Goal: Task Accomplishment & Management: Manage account settings

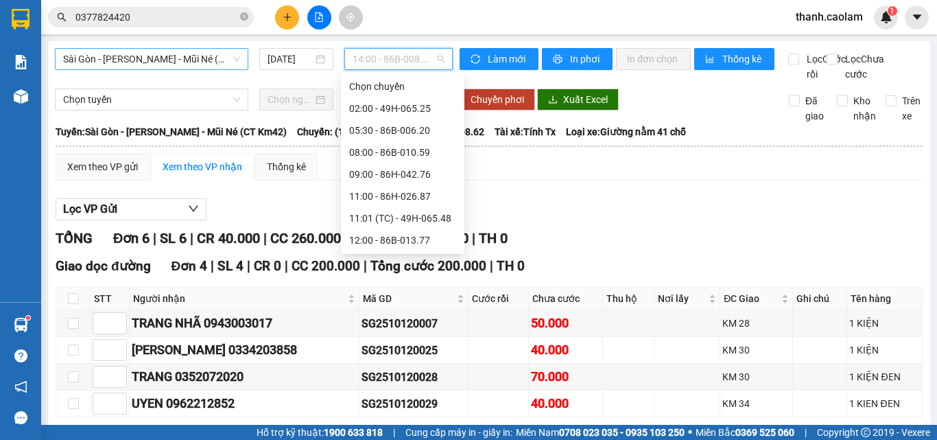
scroll to position [22, 0]
click at [229, 56] on span "Sài Gòn - Phan Thiết - Mũi Né (CT Km42)" at bounding box center [151, 59] width 177 height 21
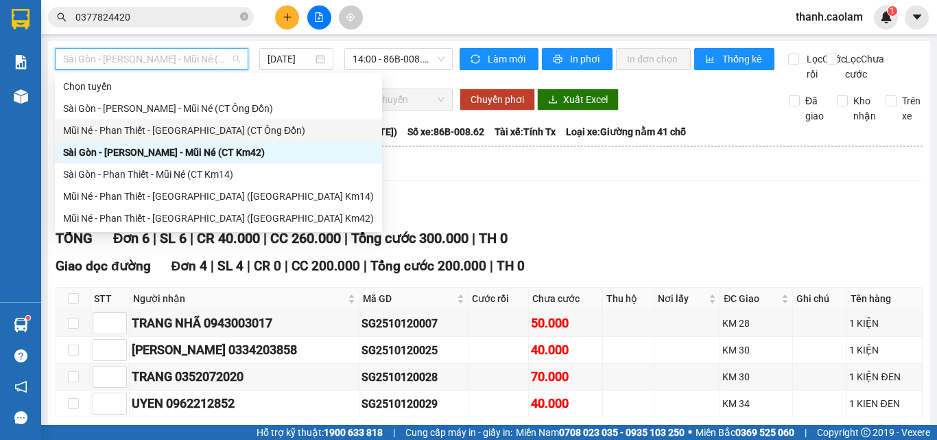
drag, startPoint x: 440, startPoint y: 220, endPoint x: 259, endPoint y: 152, distance: 193.2
click at [439, 213] on div "Lọc VP Gửi" at bounding box center [489, 209] width 867 height 23
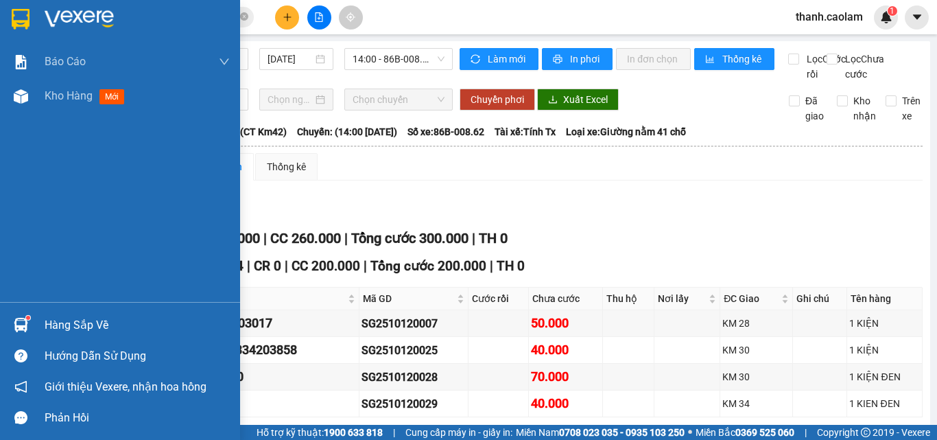
click at [23, 23] on img at bounding box center [21, 19] width 18 height 21
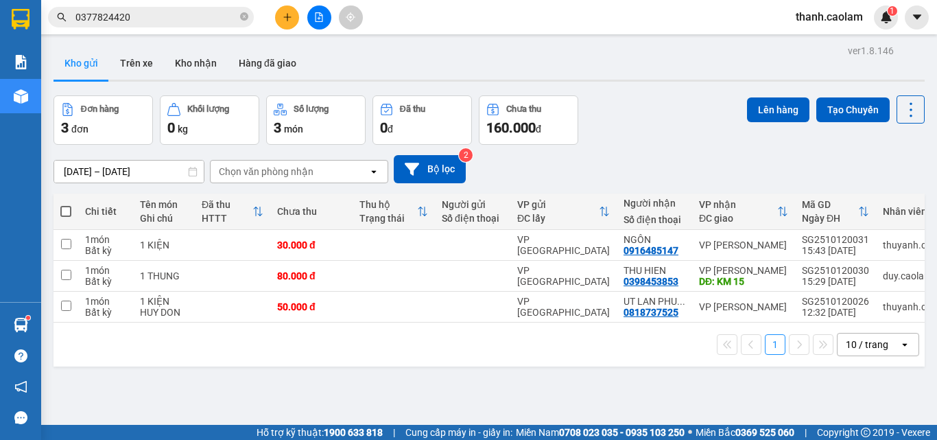
click at [75, 213] on th at bounding box center [66, 212] width 25 height 36
click at [60, 213] on th at bounding box center [66, 212] width 25 height 36
click at [69, 207] on span at bounding box center [65, 211] width 11 height 11
click at [66, 204] on input "checkbox" at bounding box center [66, 204] width 0 height 0
checkbox input "true"
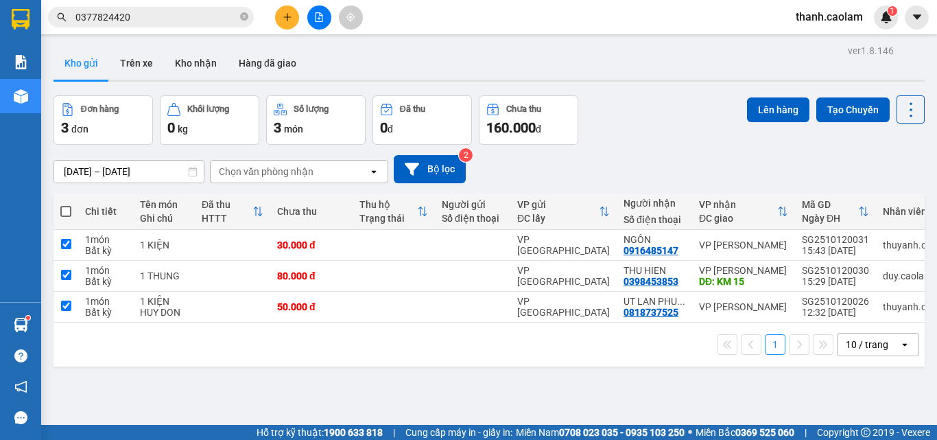
checkbox input "true"
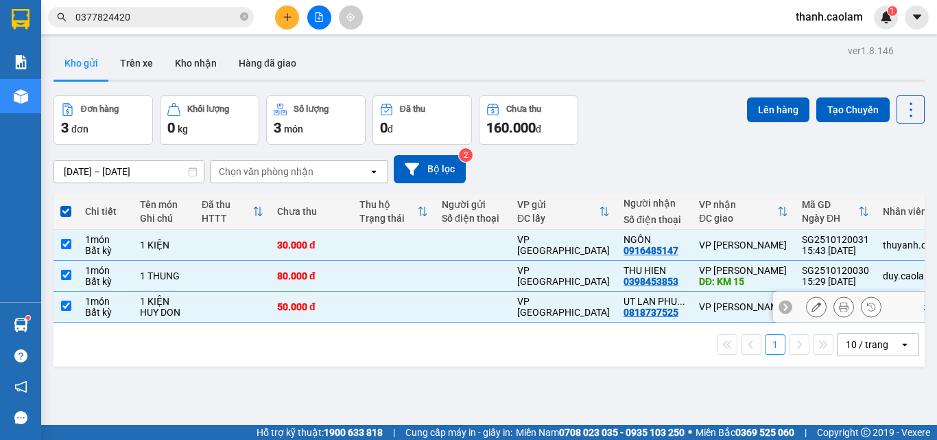
click at [69, 306] on input "checkbox" at bounding box center [66, 306] width 10 height 10
checkbox input "false"
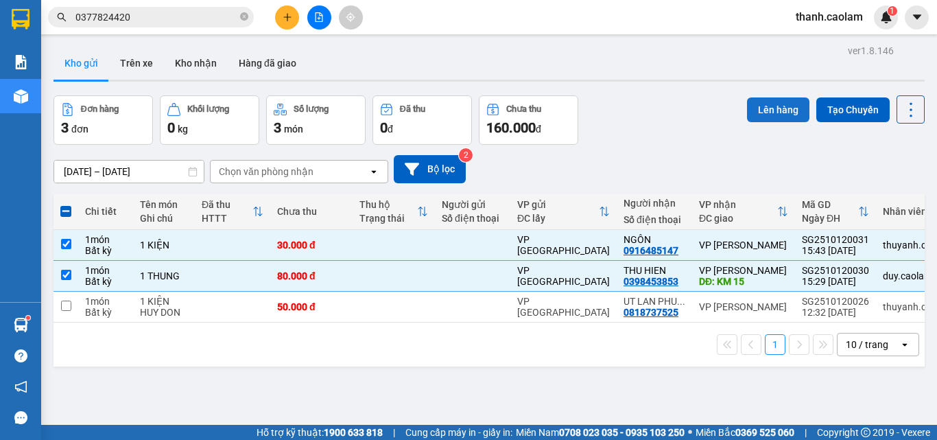
click at [770, 102] on button "Lên hàng" at bounding box center [778, 109] width 62 height 25
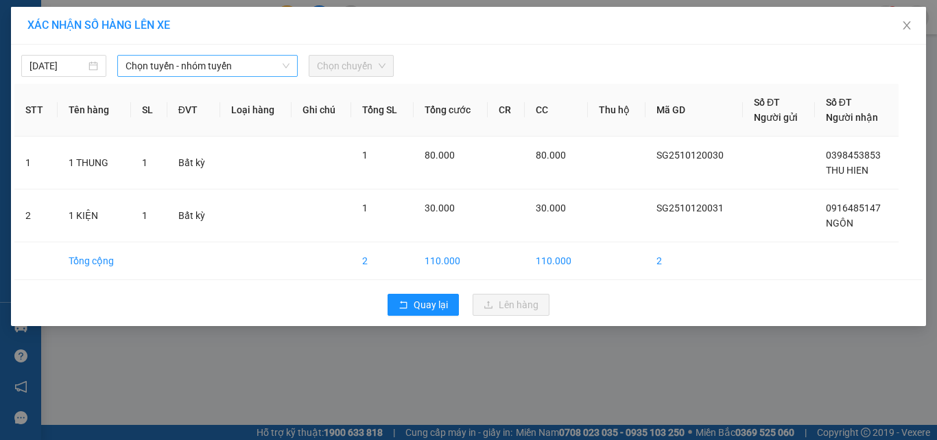
click at [204, 69] on span "Chọn tuyến - nhóm tuyến" at bounding box center [208, 66] width 164 height 21
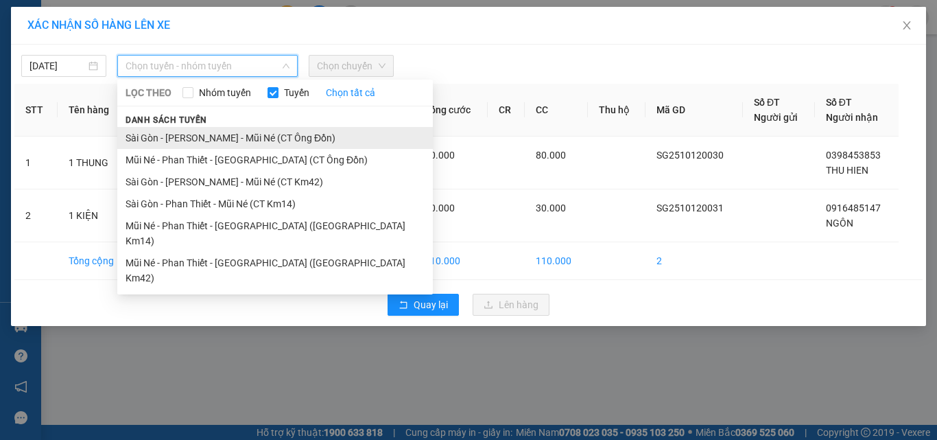
click at [296, 134] on li "Sài Gòn - Phan Thiết - Mũi Né (CT Ông Đồn)" at bounding box center [275, 138] width 316 height 22
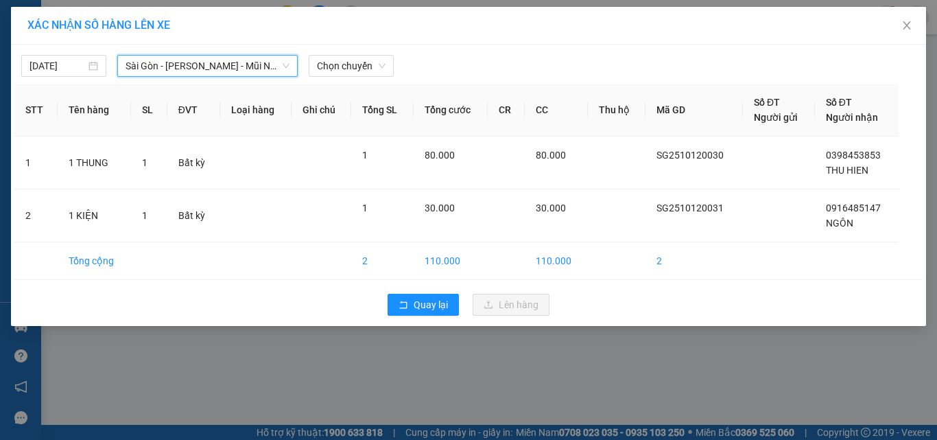
click at [355, 49] on div "12/10/2025 Sài Gòn - Phan Thiết - Mũi Né (CT Ông Đồn) Sài Gòn - Phan Thiết - Mũ…" at bounding box center [468, 62] width 908 height 29
drag, startPoint x: 353, startPoint y: 66, endPoint x: 367, endPoint y: 71, distance: 14.8
click at [353, 67] on span "Chọn chuyến" at bounding box center [351, 66] width 69 height 21
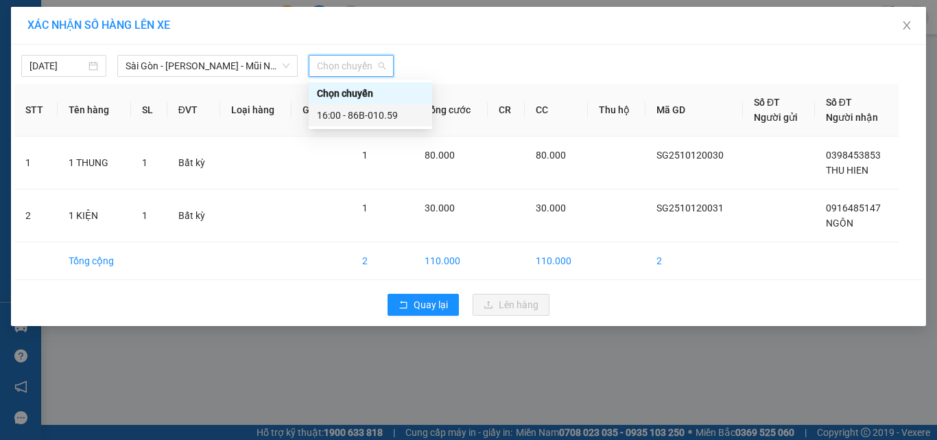
click at [395, 115] on div "16:00 - 86B-010.59" at bounding box center [370, 115] width 107 height 15
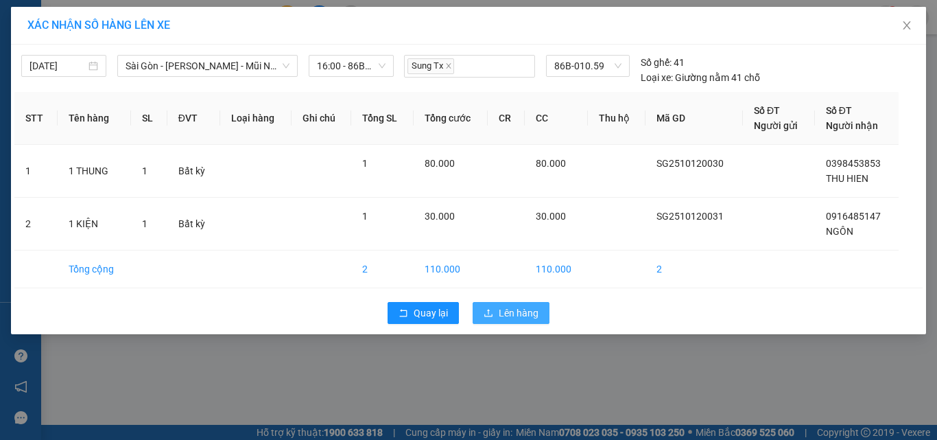
click at [500, 303] on button "Lên hàng" at bounding box center [511, 313] width 77 height 22
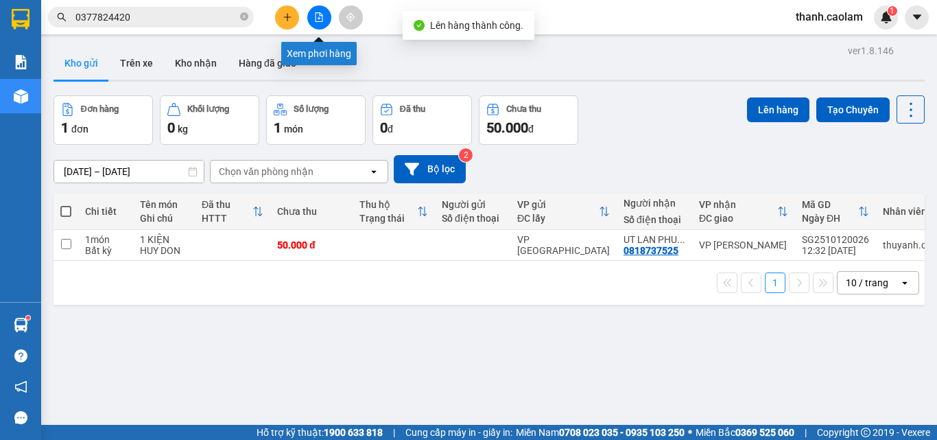
click at [327, 20] on button at bounding box center [319, 17] width 24 height 24
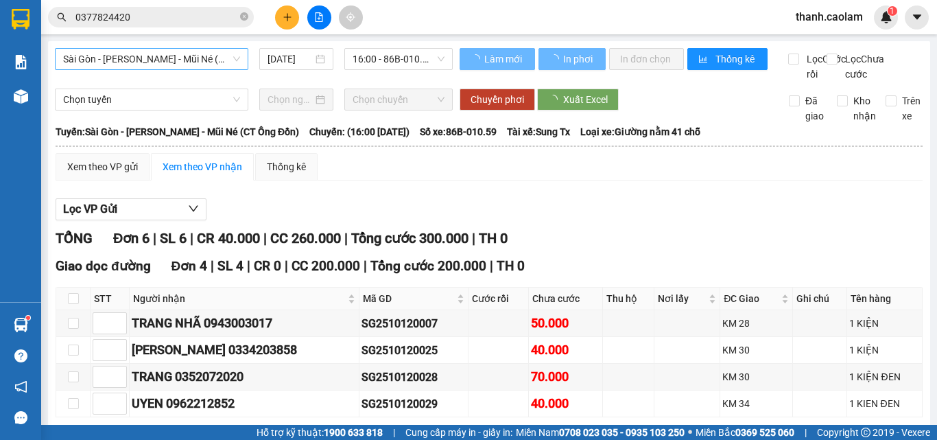
click at [219, 60] on span "Sài Gòn - Phan Thiết - Mũi Né (CT Ông Đồn)" at bounding box center [151, 59] width 177 height 21
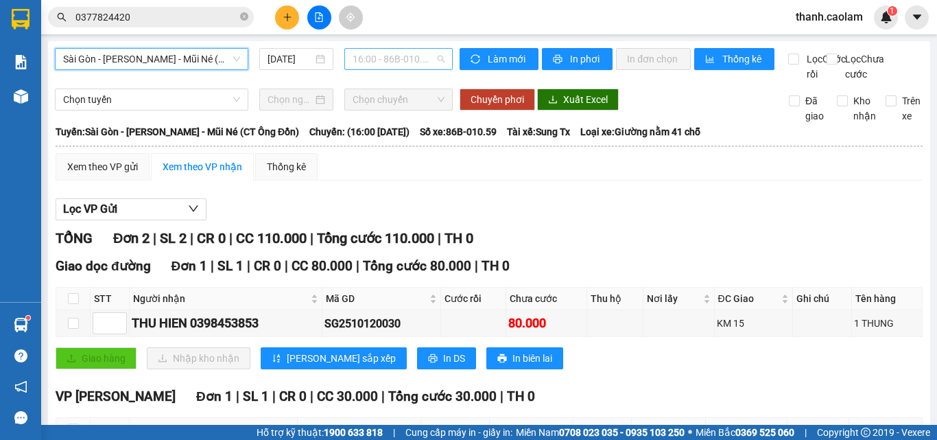
click at [386, 58] on span "16:00 - 86B-010.59" at bounding box center [399, 59] width 92 height 21
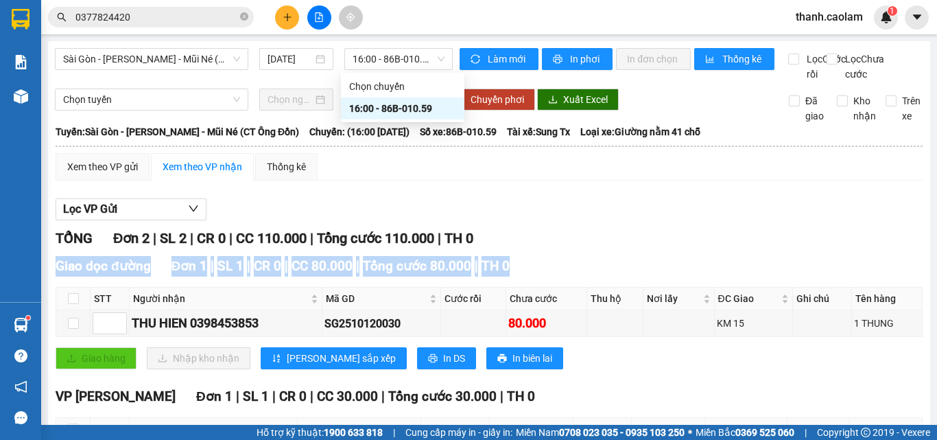
drag, startPoint x: 513, startPoint y: 275, endPoint x: 573, endPoint y: 160, distance: 130.1
click at [532, 247] on div "TỔNG Đơn 2 | SL 2 | CR 0 | CC 110.000 | Tổng cước 110.000 | TH 0 Giao dọc đường…" at bounding box center [489, 372] width 867 height 289
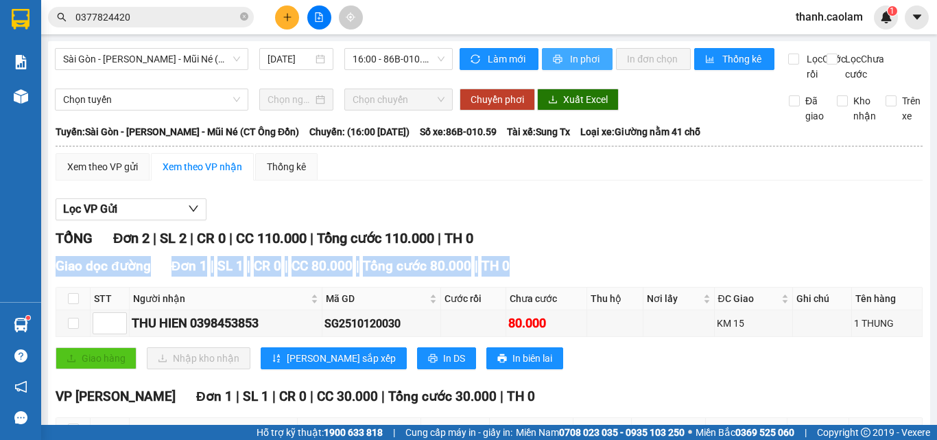
click at [583, 60] on span "In phơi" at bounding box center [586, 58] width 32 height 15
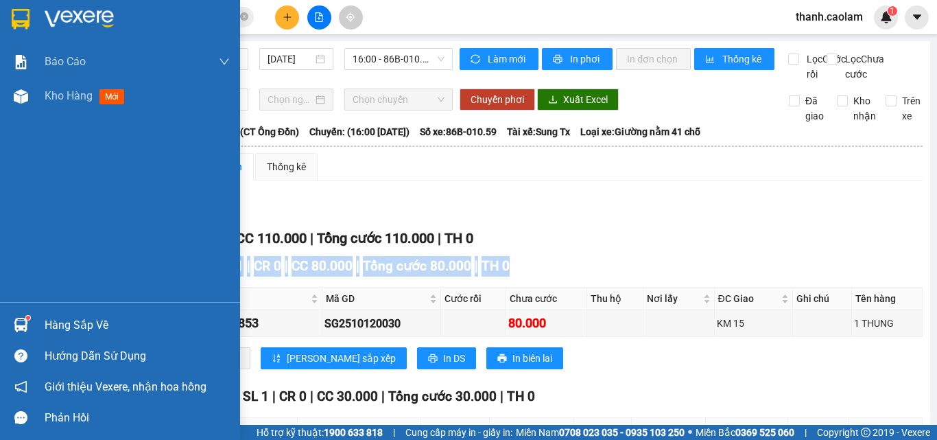
click at [30, 19] on img at bounding box center [21, 19] width 18 height 21
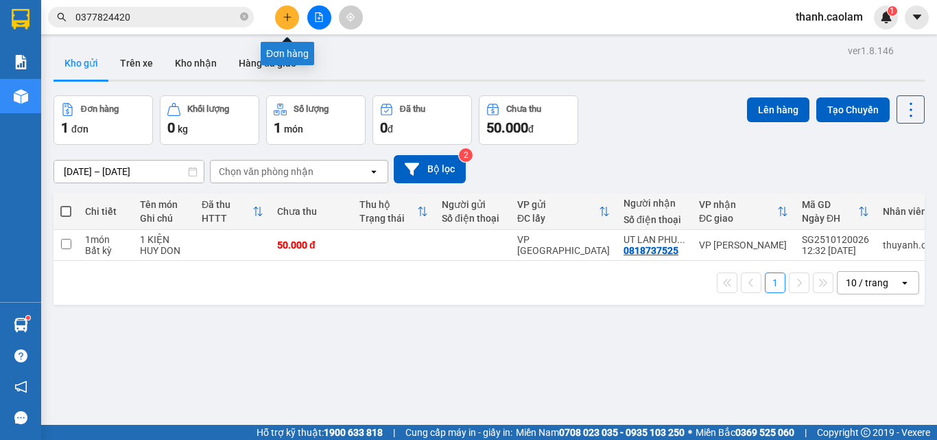
click at [283, 20] on icon "plus" at bounding box center [288, 17] width 10 height 10
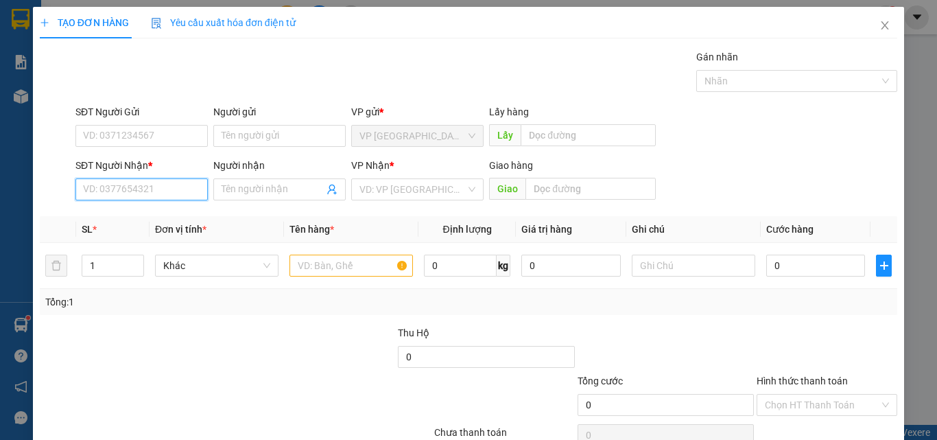
click at [141, 184] on input "SĐT Người Nhận *" at bounding box center [141, 189] width 132 height 22
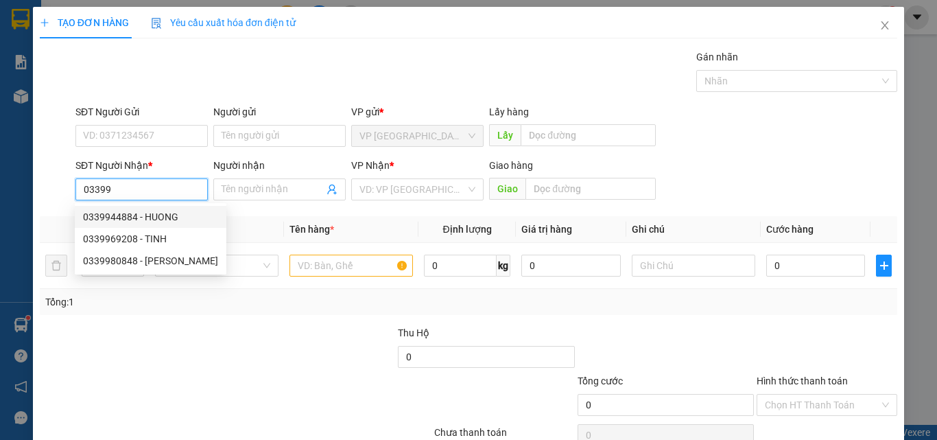
click at [159, 211] on div "0339944884 - HUONG" at bounding box center [150, 216] width 135 height 15
type input "0339944884"
type input "HUONG"
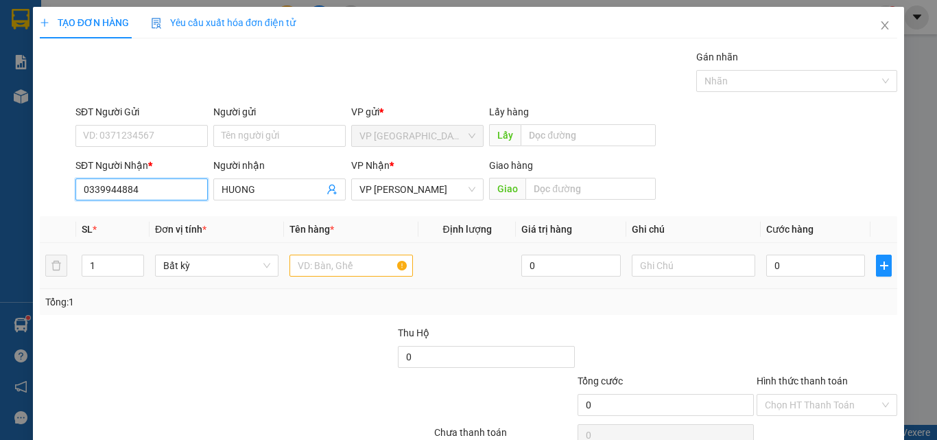
type input "0339944884"
click at [358, 262] on input "text" at bounding box center [352, 266] width 124 height 22
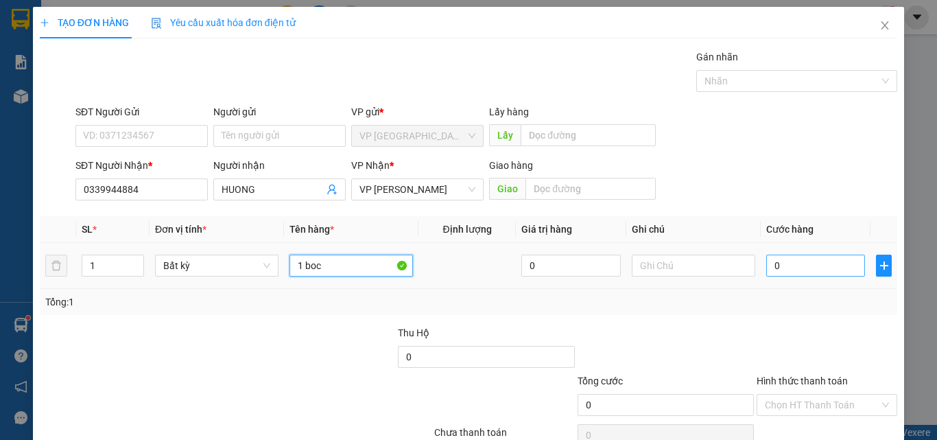
type input "1 boc"
click at [822, 263] on input "0" at bounding box center [815, 266] width 99 height 22
type input "3"
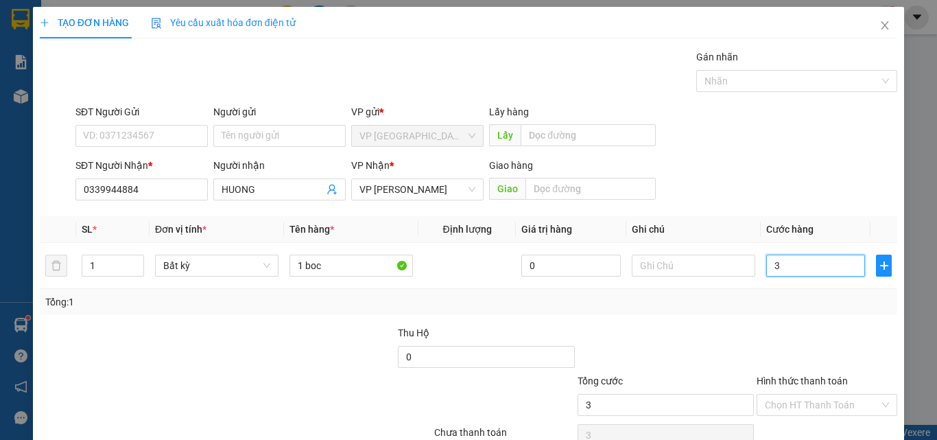
type input "30"
type input "30.000"
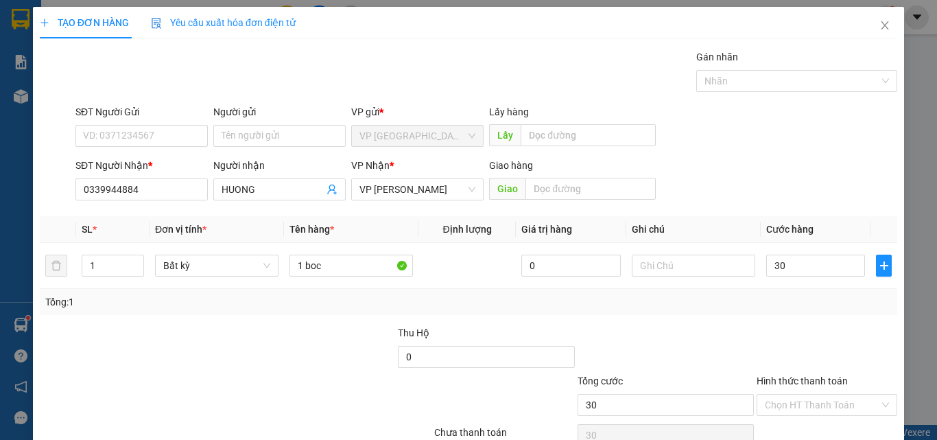
type input "30.000"
click at [784, 346] on div at bounding box center [826, 349] width 143 height 48
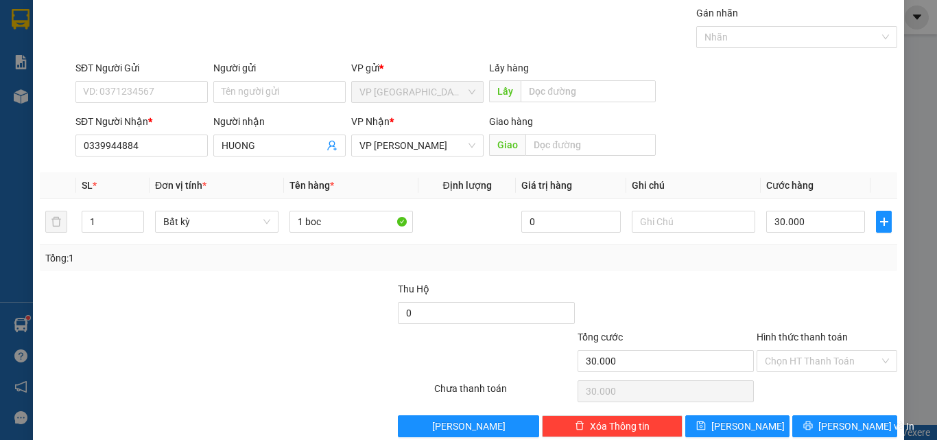
scroll to position [68, 0]
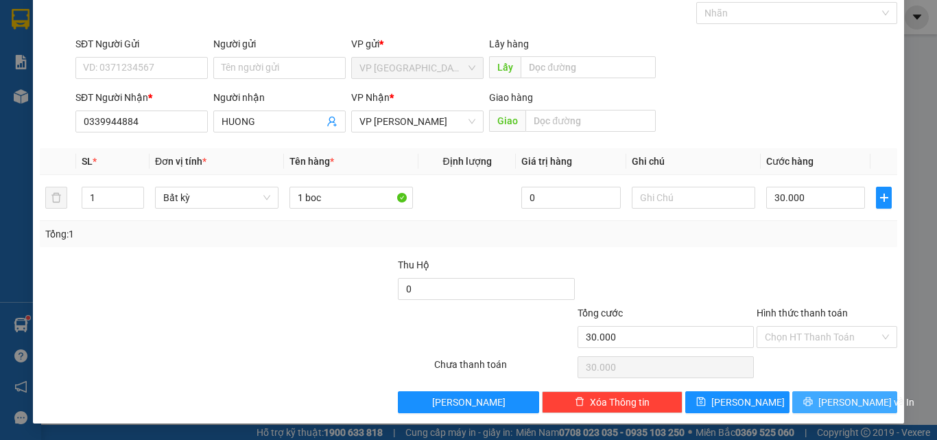
click at [822, 406] on button "Lưu và In" at bounding box center [845, 402] width 105 height 22
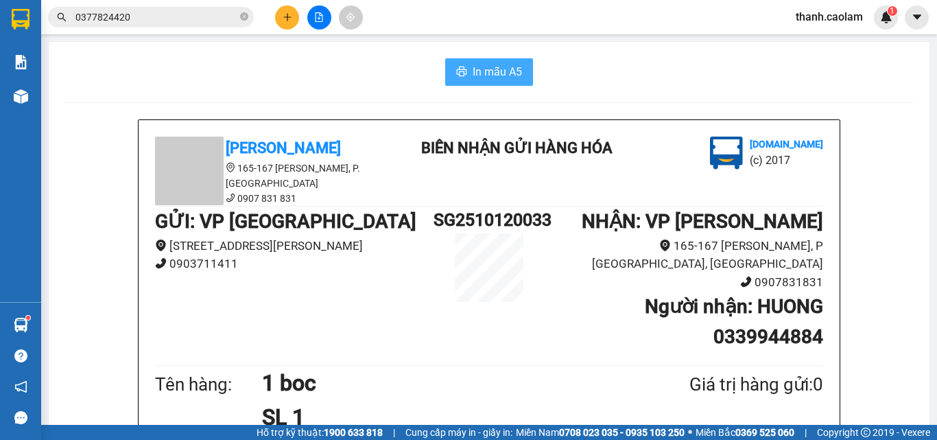
click at [497, 67] on span "In mẫu A5" at bounding box center [497, 71] width 49 height 17
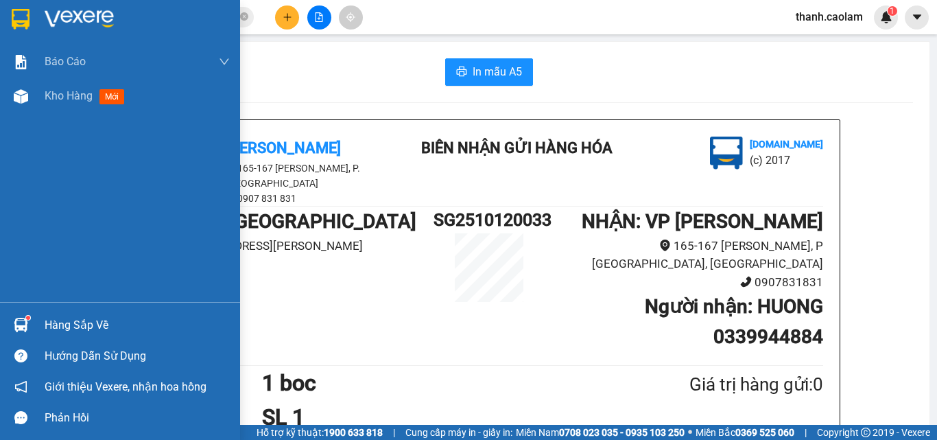
click at [32, 21] on div at bounding box center [21, 19] width 24 height 24
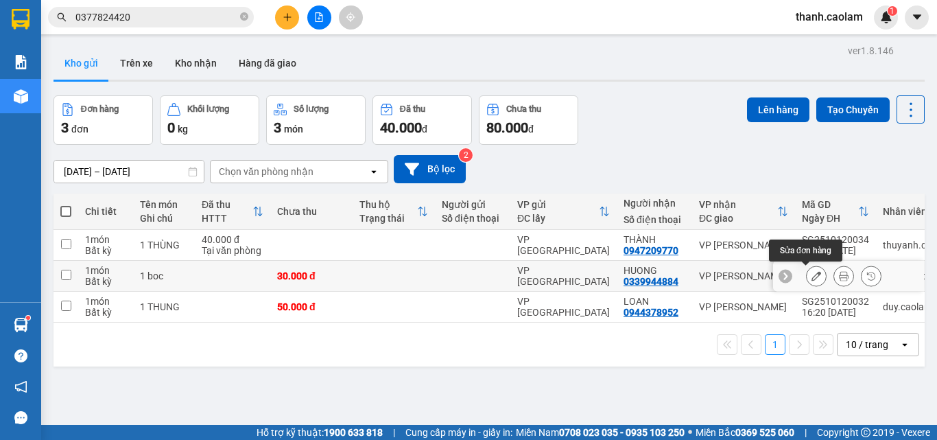
click at [812, 277] on button at bounding box center [816, 276] width 19 height 24
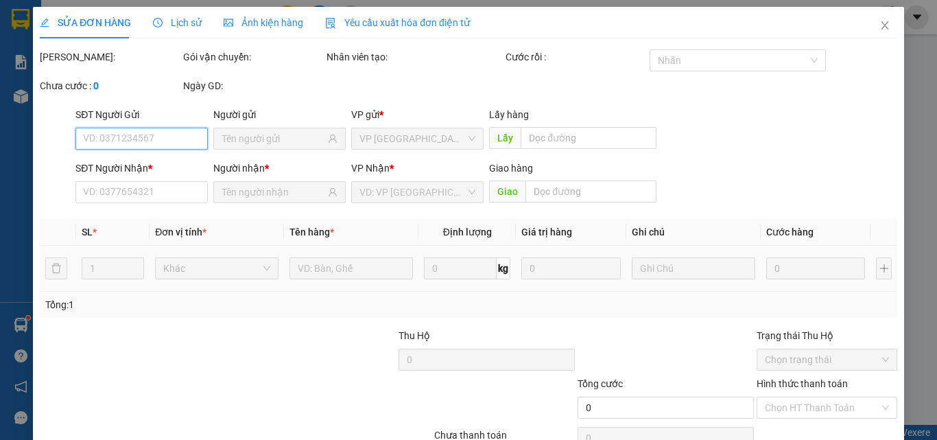
type input "0339944884"
type input "30.000"
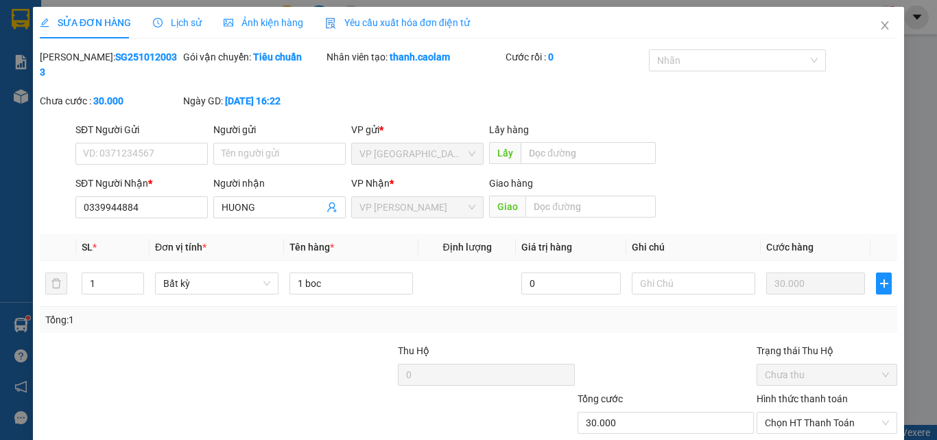
click at [790, 393] on label "Hình thức thanh toán" at bounding box center [802, 398] width 91 height 11
click at [790, 412] on input "Hình thức thanh toán" at bounding box center [822, 422] width 115 height 21
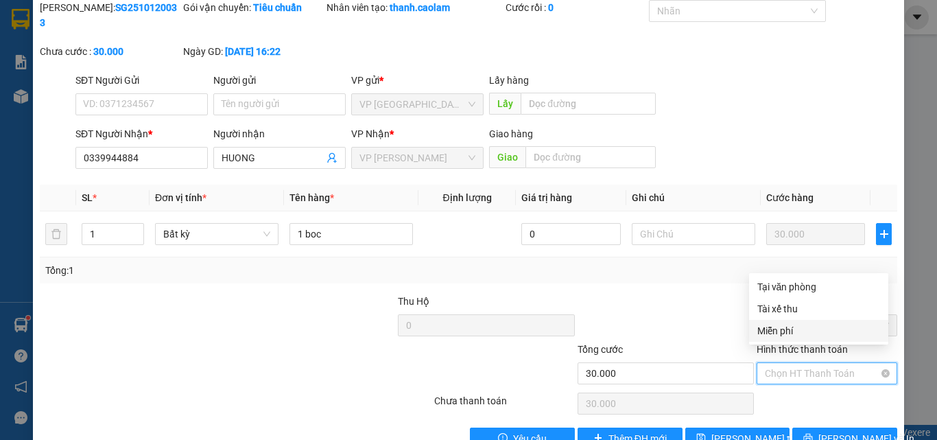
scroll to position [69, 0]
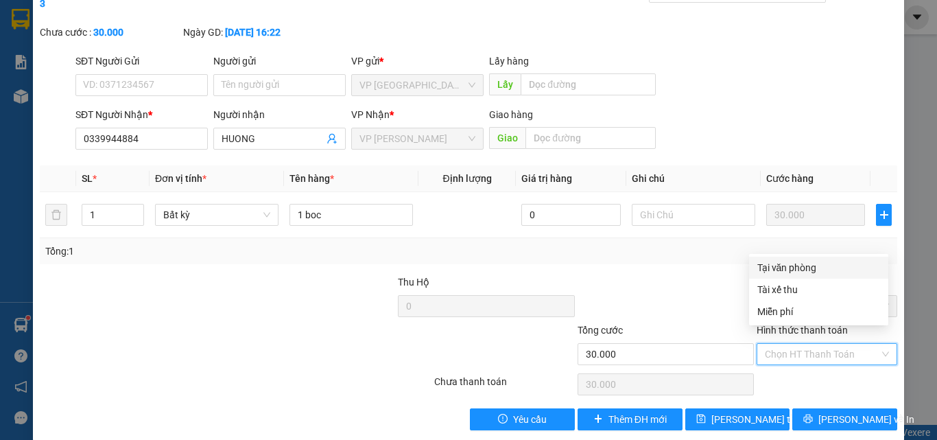
click at [799, 266] on div "Tại văn phòng" at bounding box center [819, 267] width 123 height 15
type input "0"
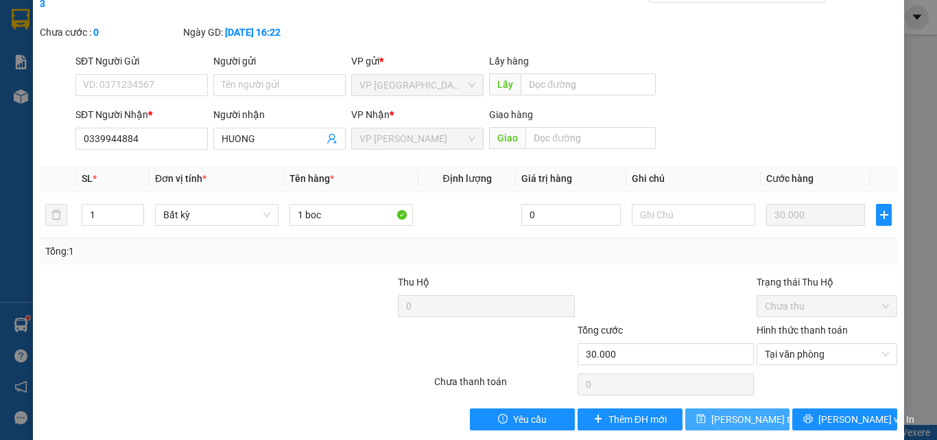
click at [761, 412] on span "Lưu thay đổi" at bounding box center [767, 419] width 110 height 15
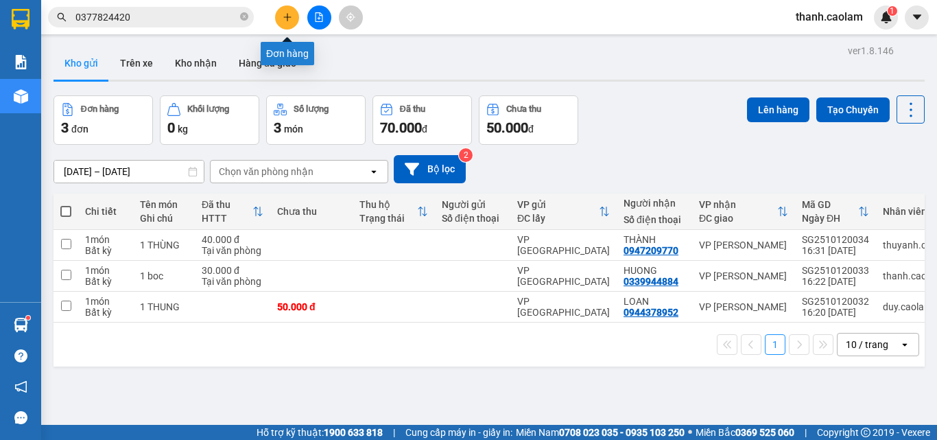
click at [286, 23] on button at bounding box center [287, 17] width 24 height 24
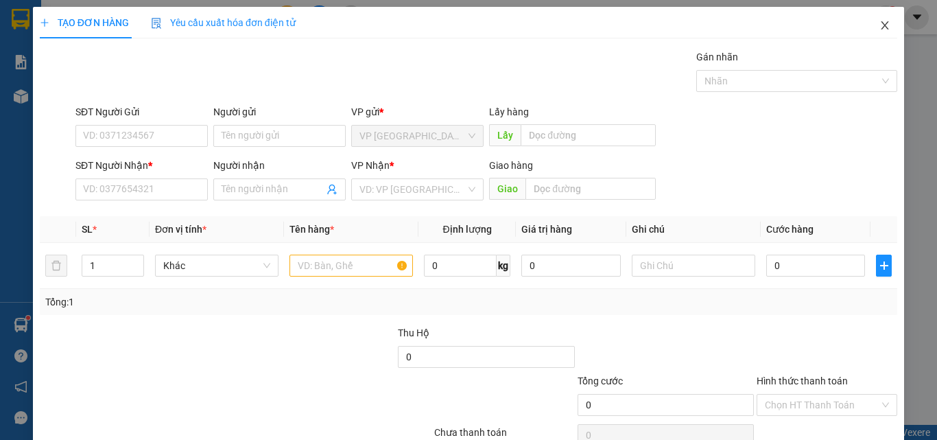
click at [882, 28] on icon "close" at bounding box center [886, 25] width 8 height 8
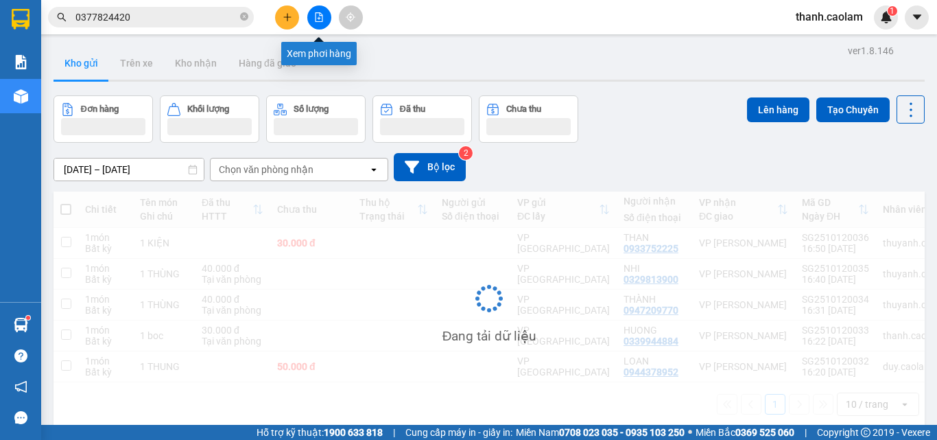
click at [318, 14] on icon "file-add" at bounding box center [319, 17] width 10 height 10
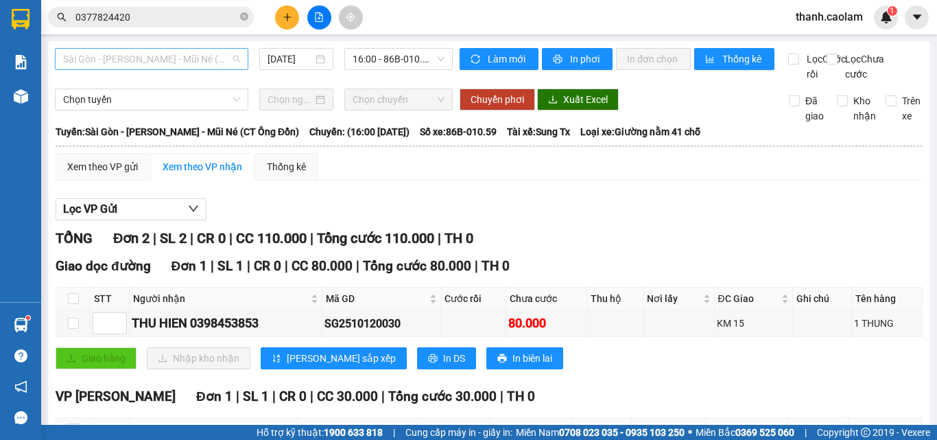
click at [223, 54] on span "Sài Gòn - Phan Thiết - Mũi Né (CT Ông Đồn)" at bounding box center [151, 59] width 177 height 21
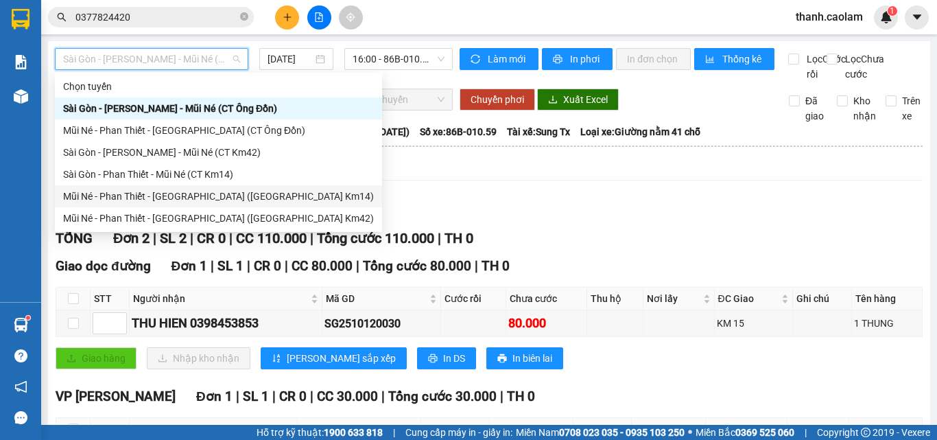
click at [190, 197] on div "Mũi Né - Phan Thiết - Sài Gòn (CT Km14)" at bounding box center [218, 196] width 311 height 15
type input "12/10/2025"
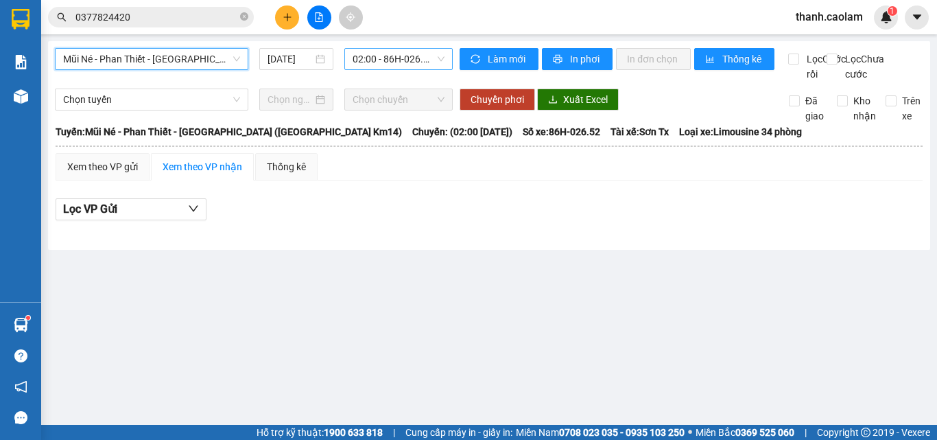
click at [388, 61] on span "02:00 - 86H-026.52" at bounding box center [399, 59] width 92 height 21
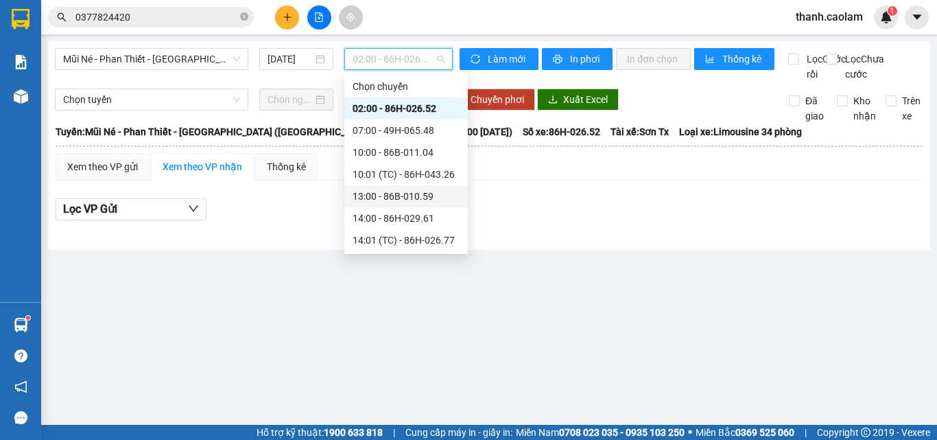
click at [404, 195] on div "13:00 - 86B-010.59" at bounding box center [406, 196] width 107 height 15
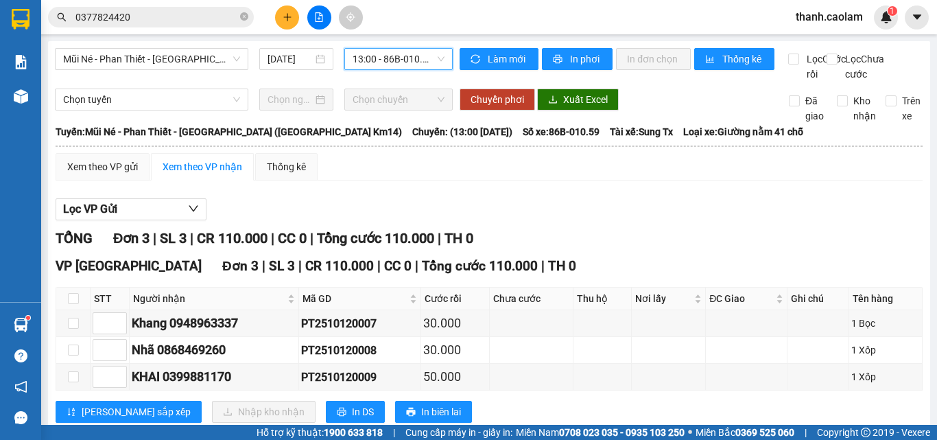
scroll to position [51, 0]
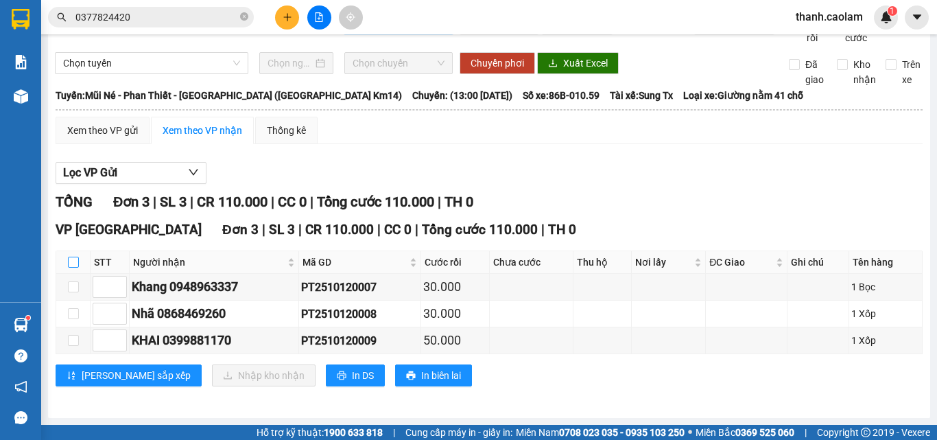
click at [77, 261] on input "checkbox" at bounding box center [73, 262] width 11 height 11
checkbox input "true"
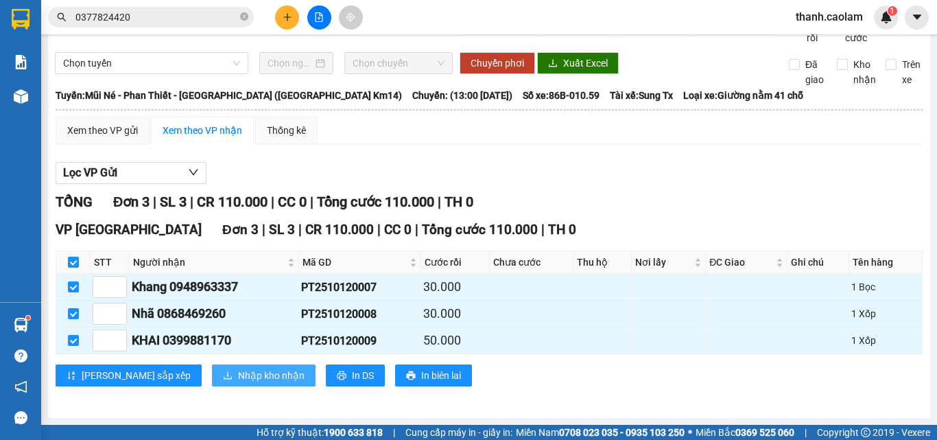
click at [238, 372] on span "Nhập kho nhận" at bounding box center [271, 375] width 67 height 15
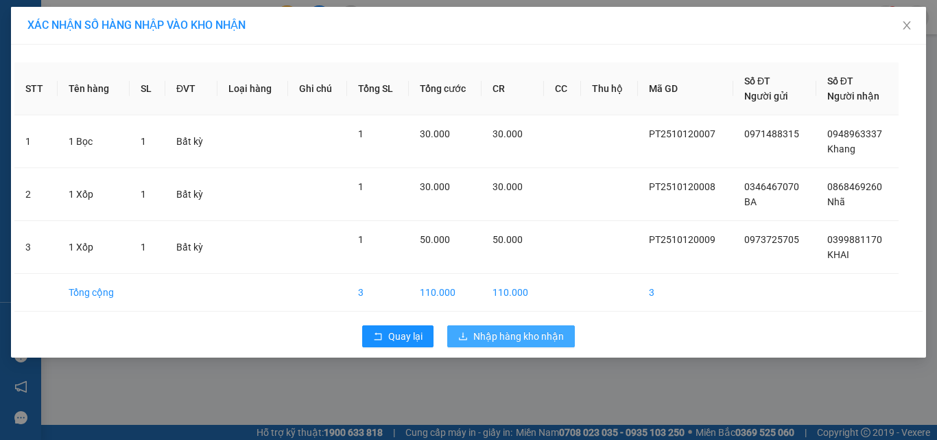
click at [505, 339] on span "Nhập hàng kho nhận" at bounding box center [518, 336] width 91 height 15
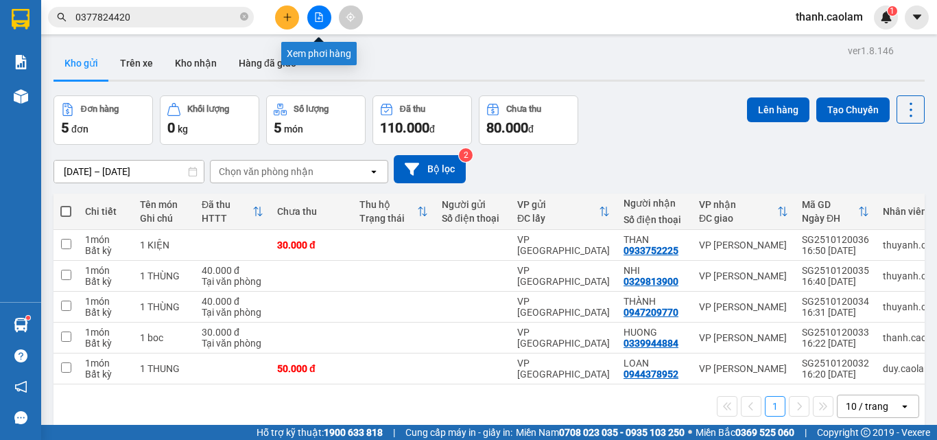
click at [314, 16] on button at bounding box center [319, 17] width 24 height 24
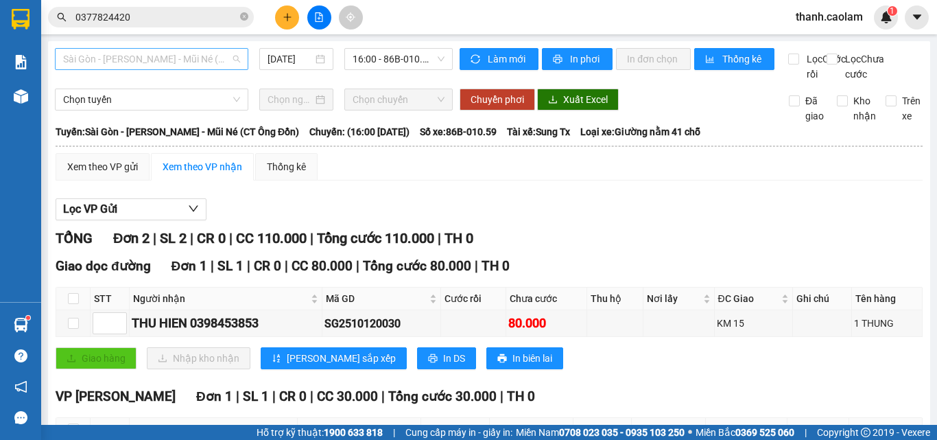
click at [191, 58] on span "Sài Gòn - Phan Thiết - Mũi Né (CT Ông Đồn)" at bounding box center [151, 59] width 177 height 21
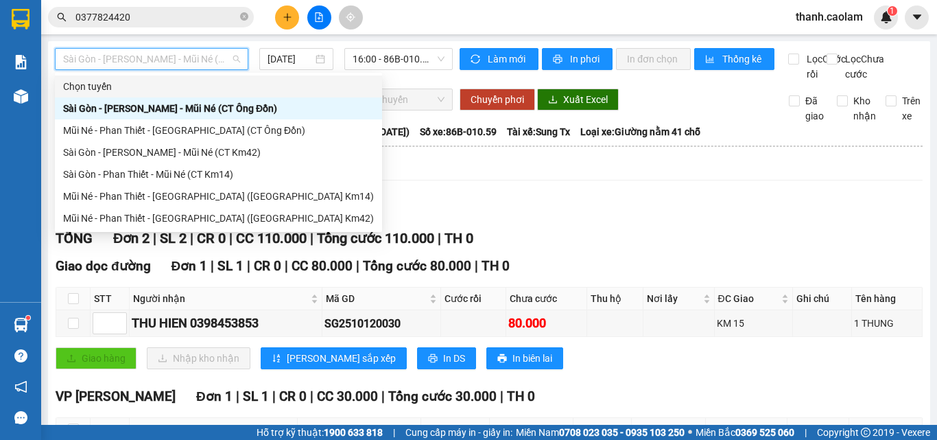
click at [325, 78] on div "Sài Gòn - Phan Thiết - Mũi Né (CT Ông Đồn) 12/10/2025 16:00 - 86B-010.59" at bounding box center [254, 65] width 398 height 34
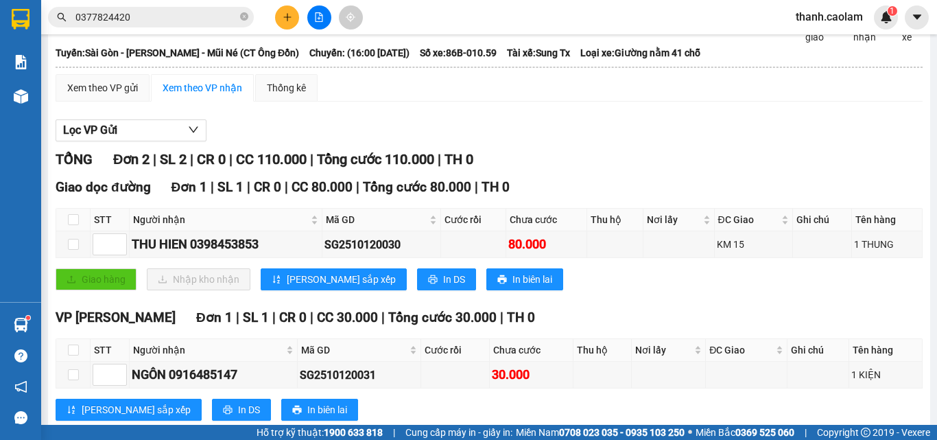
scroll to position [128, 0]
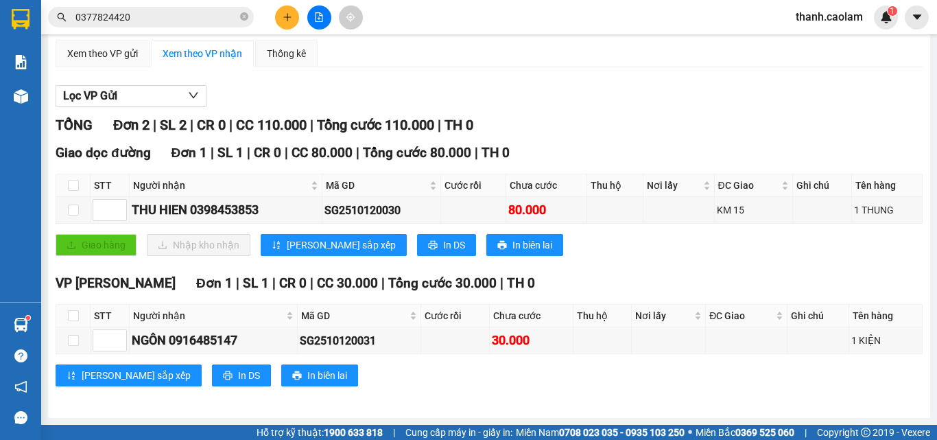
click at [241, 14] on icon "close-circle" at bounding box center [244, 16] width 8 height 8
click at [173, 18] on input "text" at bounding box center [156, 17] width 162 height 15
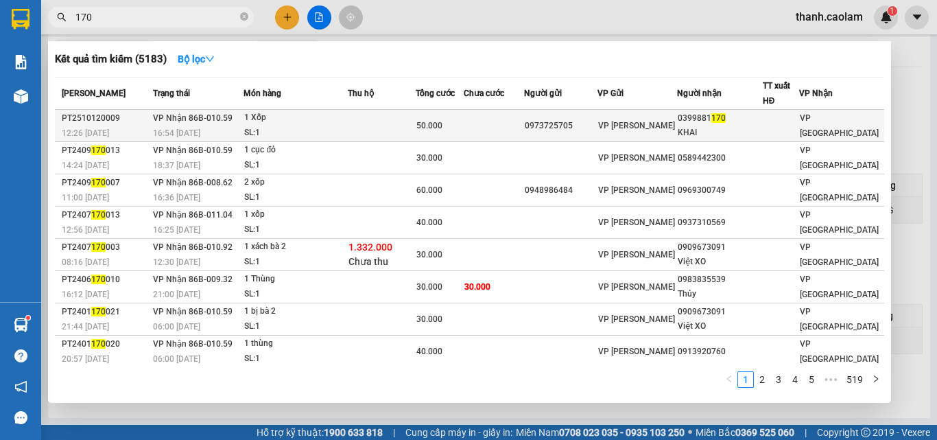
type input "170"
click at [636, 126] on span "VP Phan Thiết" at bounding box center [636, 126] width 77 height 10
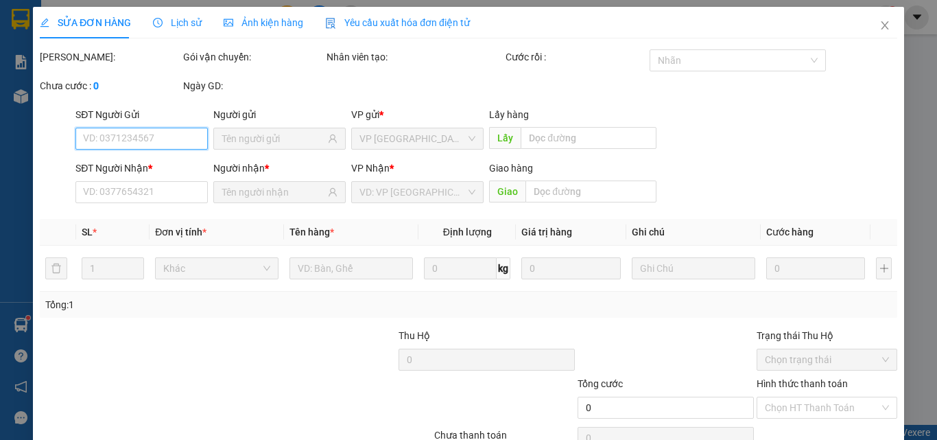
type input "0973725705"
type input "0399881170"
type input "KHAI"
type input "50.000"
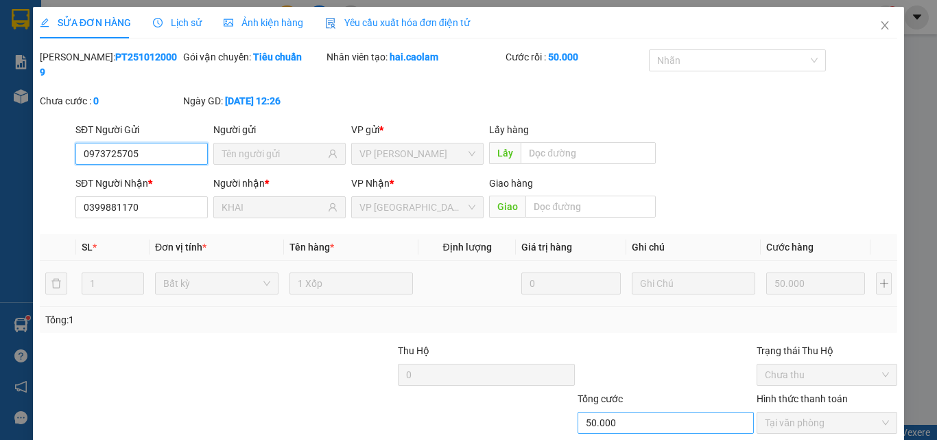
scroll to position [71, 0]
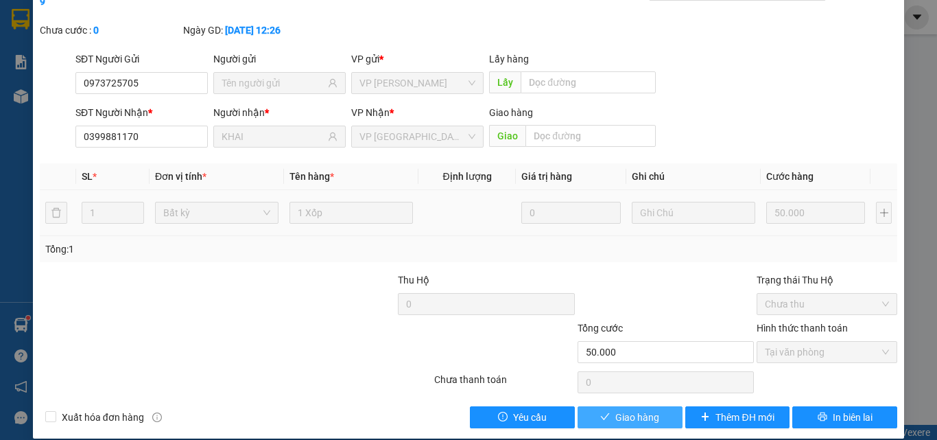
click at [631, 410] on span "Giao hàng" at bounding box center [638, 417] width 44 height 15
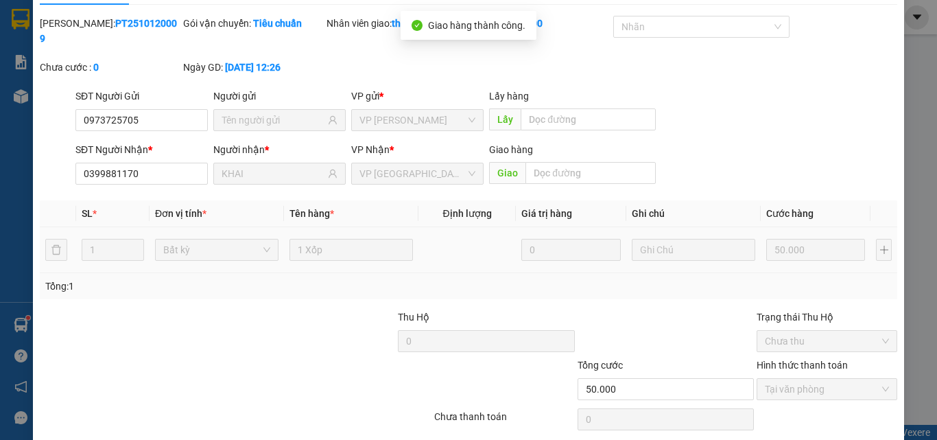
scroll to position [0, 0]
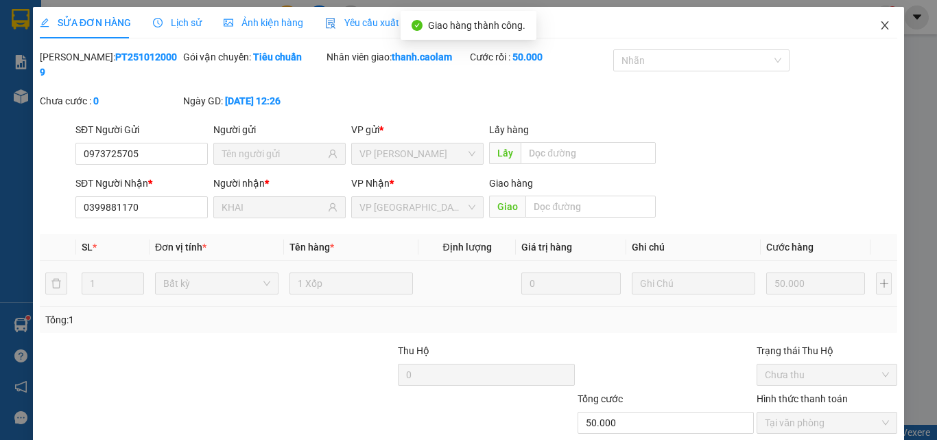
drag, startPoint x: 877, startPoint y: 27, endPoint x: 869, endPoint y: 24, distance: 8.0
click at [880, 26] on icon "close" at bounding box center [885, 25] width 11 height 11
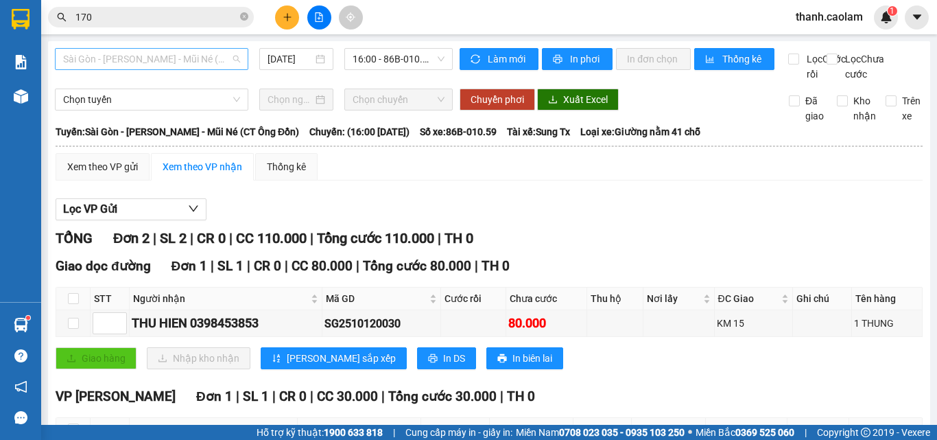
click at [185, 56] on span "Sài Gòn - Phan Thiết - Mũi Né (CT Ông Đồn)" at bounding box center [151, 59] width 177 height 21
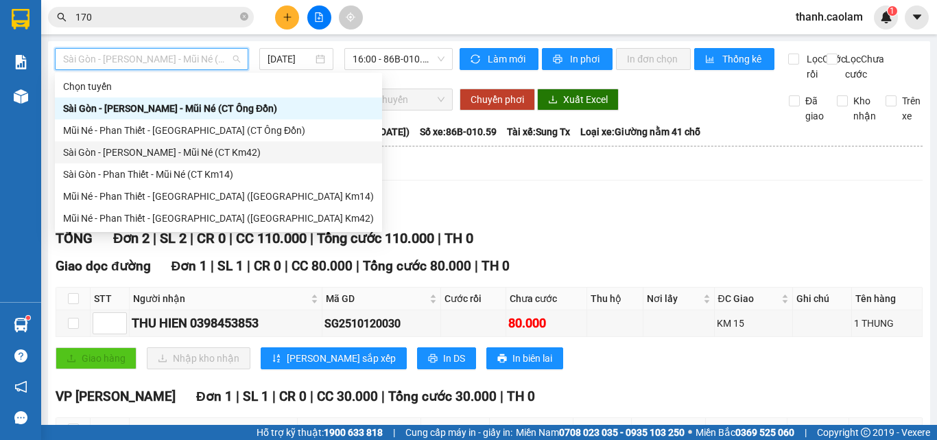
click at [215, 149] on div "Sài Gòn - Phan Thiết - Mũi Né (CT Km42)" at bounding box center [218, 152] width 311 height 15
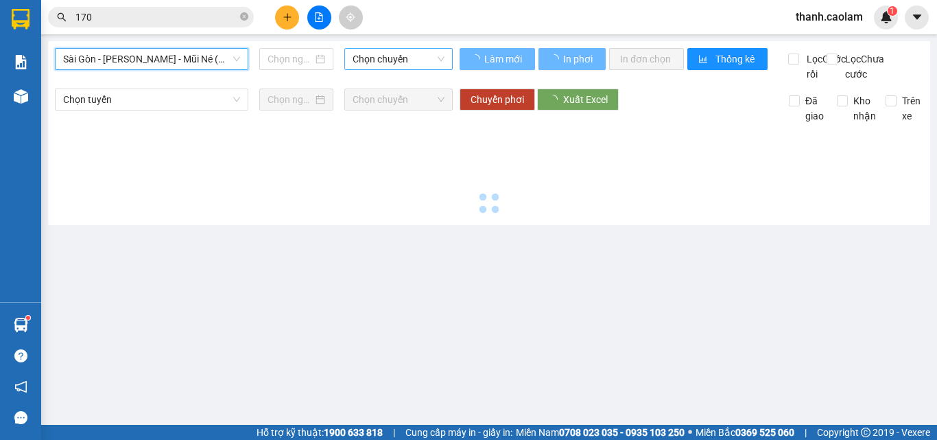
click at [393, 52] on span "Chọn chuyến" at bounding box center [399, 59] width 92 height 21
type input "12/10/2025"
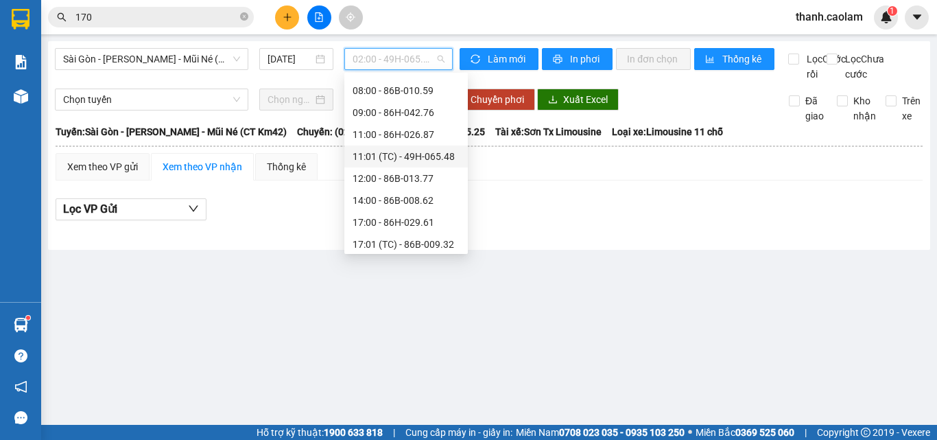
scroll to position [132, 0]
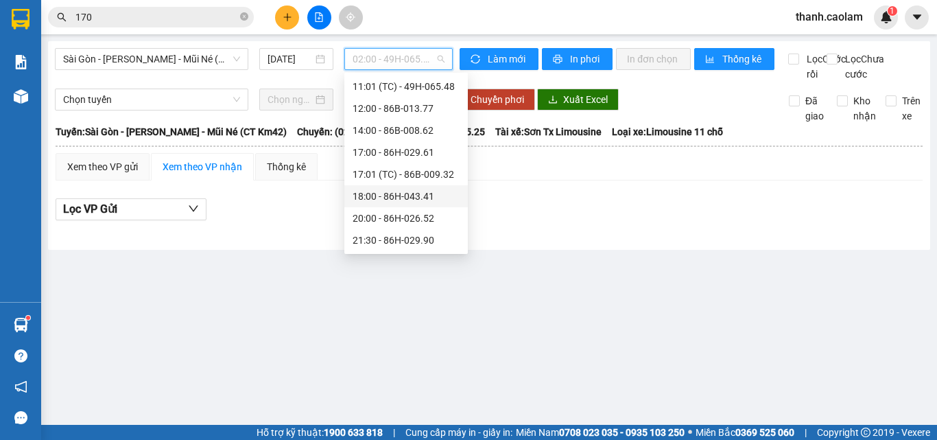
click at [417, 198] on div "18:00 - 86H-043.41" at bounding box center [406, 196] width 107 height 15
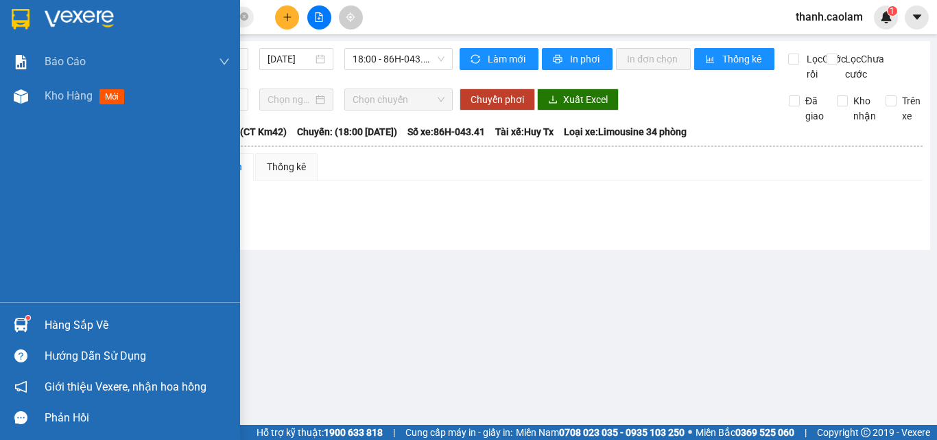
click at [30, 10] on div at bounding box center [21, 19] width 24 height 24
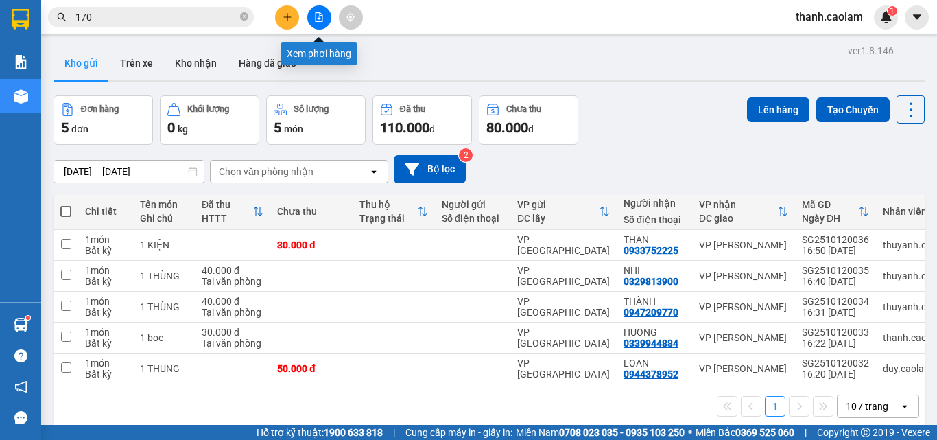
click at [326, 24] on button at bounding box center [319, 17] width 24 height 24
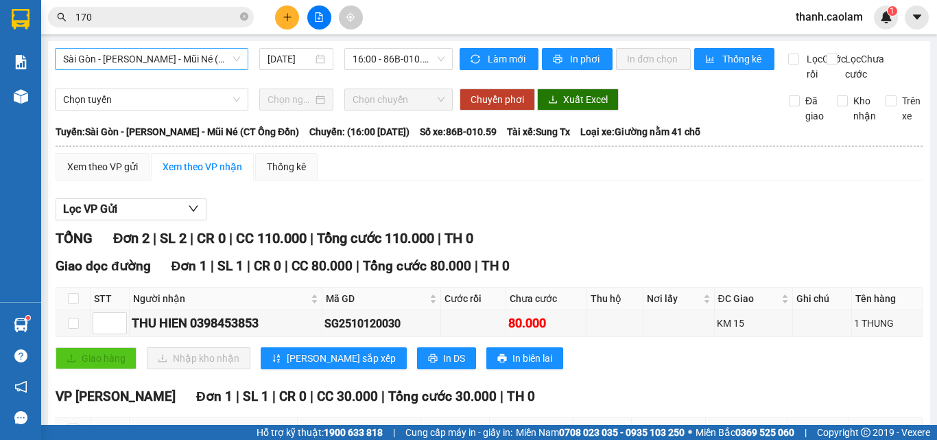
click at [216, 50] on span "Sài Gòn - Phan Thiết - Mũi Né (CT Ông Đồn)" at bounding box center [151, 59] width 177 height 21
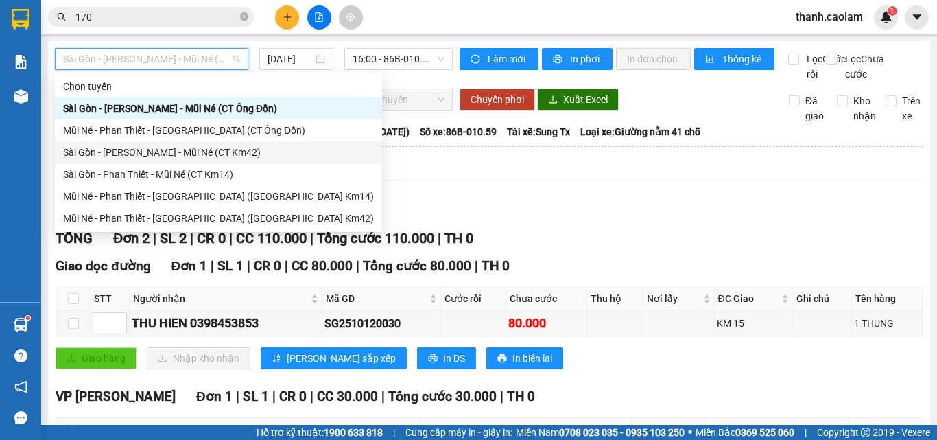
click at [237, 150] on div "Sài Gòn - Phan Thiết - Mũi Né (CT Km42)" at bounding box center [218, 152] width 311 height 15
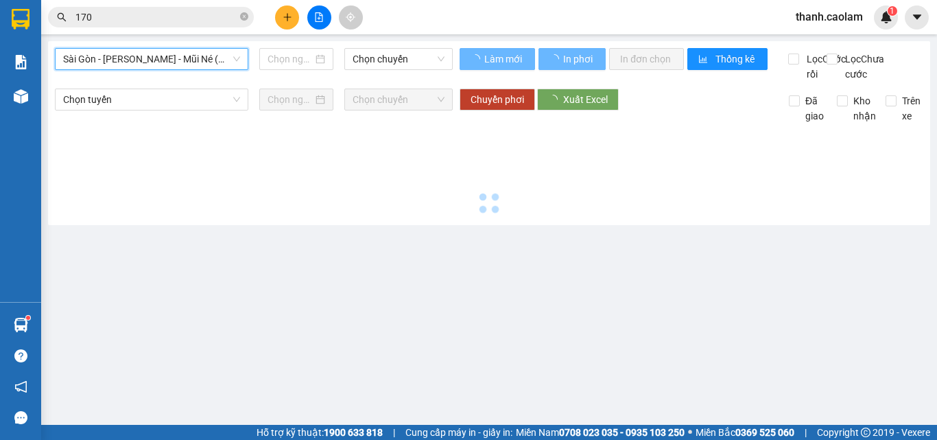
type input "12/10/2025"
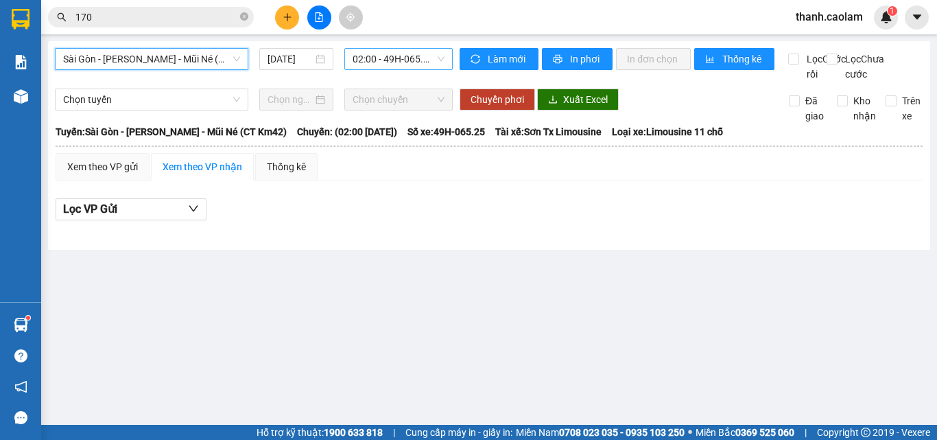
click at [402, 58] on span "02:00 - 49H-065.25" at bounding box center [399, 59] width 92 height 21
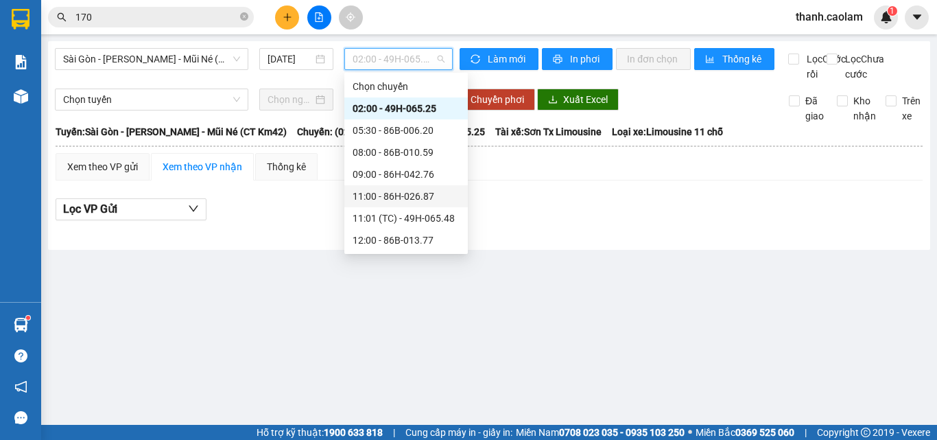
scroll to position [132, 0]
click at [406, 198] on div "18:00 - 86H-043.41" at bounding box center [406, 196] width 107 height 15
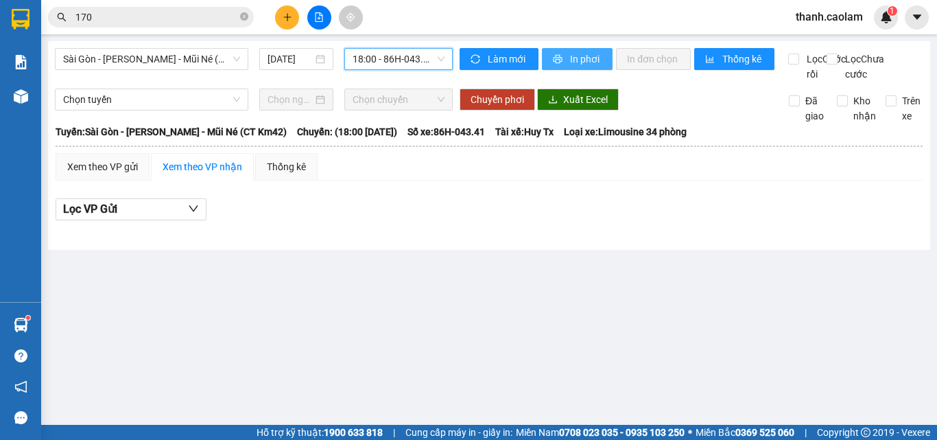
click at [570, 56] on span "In phơi" at bounding box center [586, 58] width 32 height 15
click at [215, 56] on span "Sài Gòn - Phan Thiết - Mũi Né (CT Km42)" at bounding box center [151, 59] width 177 height 21
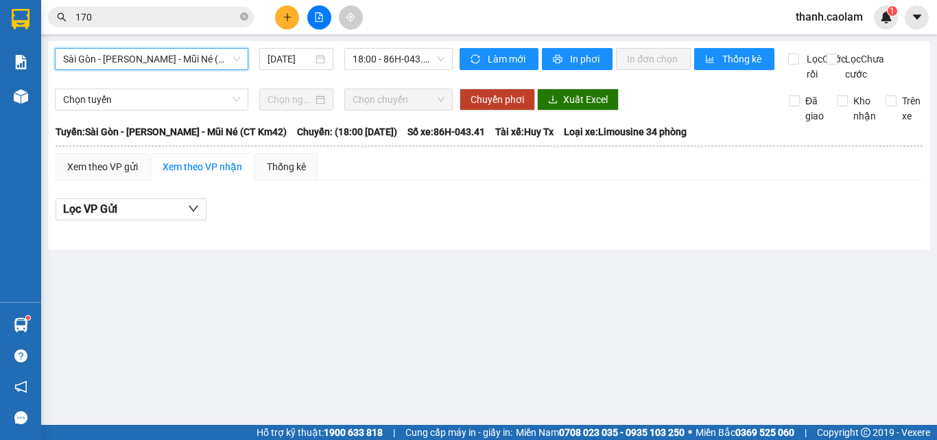
click at [223, 58] on span "Sài Gòn - Phan Thiết - Mũi Né (CT Km42)" at bounding box center [151, 59] width 177 height 21
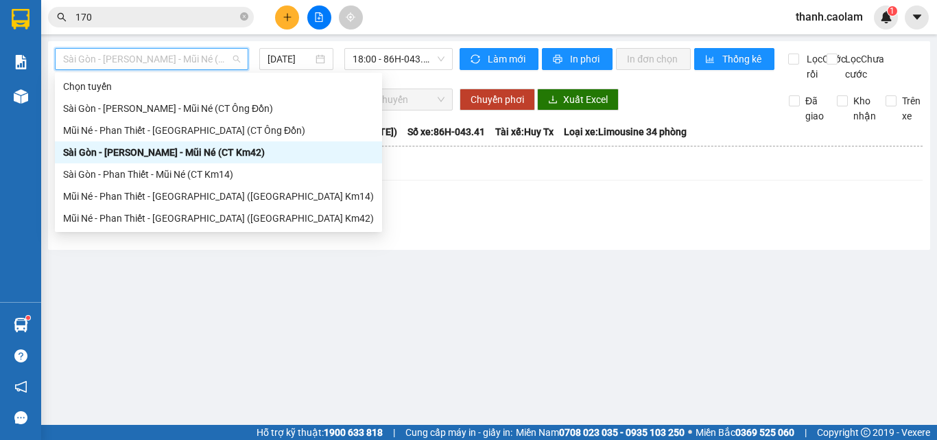
click at [217, 151] on div "Sài Gòn - Phan Thiết - Mũi Né (CT Km42)" at bounding box center [218, 152] width 311 height 15
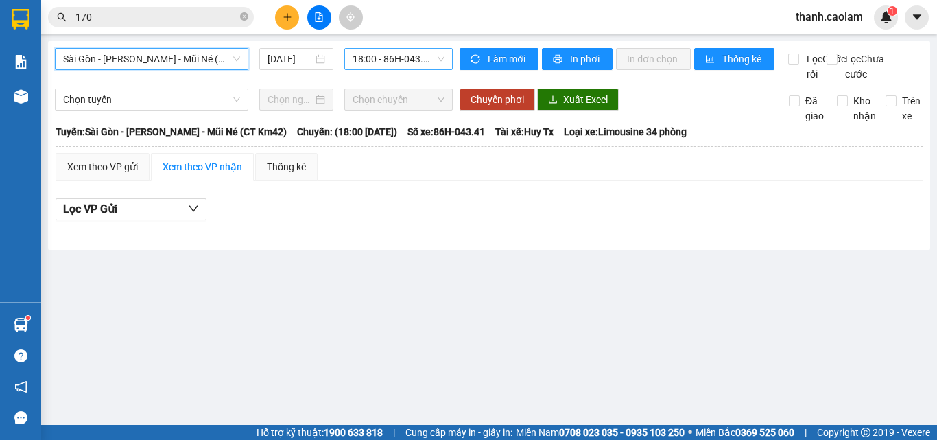
click at [398, 57] on span "18:00 - 86H-043.41" at bounding box center [399, 59] width 92 height 21
click at [207, 60] on span "Sài Gòn - Phan Thiết - Mũi Né (CT Km42)" at bounding box center [151, 59] width 177 height 21
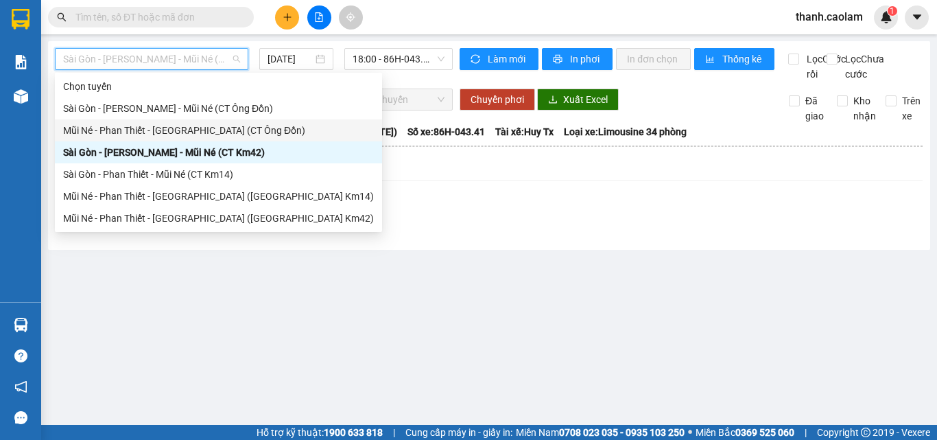
click at [211, 137] on div "Mũi Né - Phan Thiết - Sài Gòn (CT Ông Đồn)" at bounding box center [218, 130] width 311 height 15
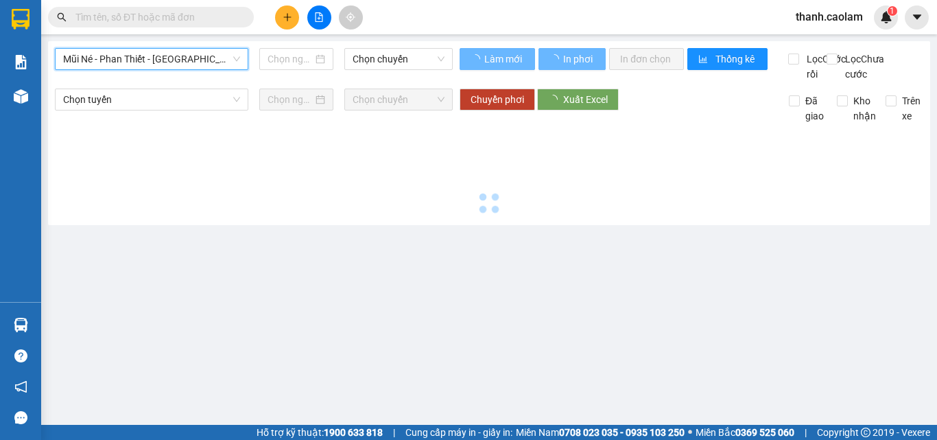
type input "12/10/2025"
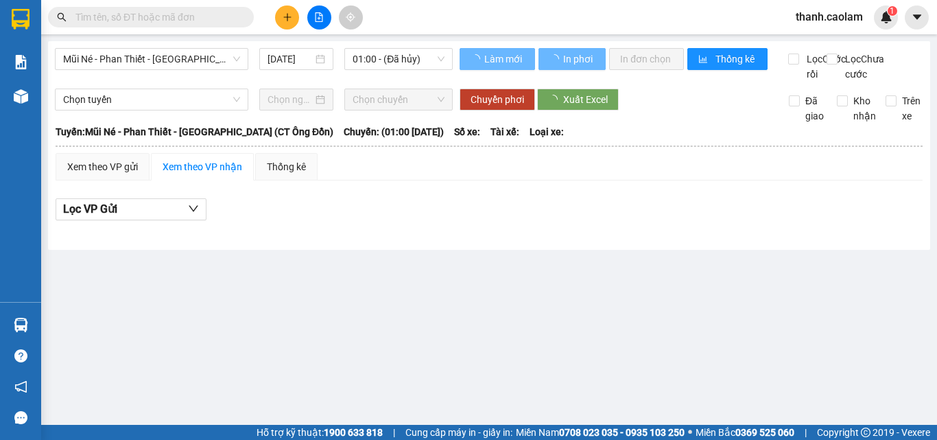
click at [207, 140] on th "Tuyến: Mũi Né - Phan Thiết - Sài Gòn (CT Ông Đồn) Chuyến: (01:00 - 12/10/2025) …" at bounding box center [489, 132] width 869 height 16
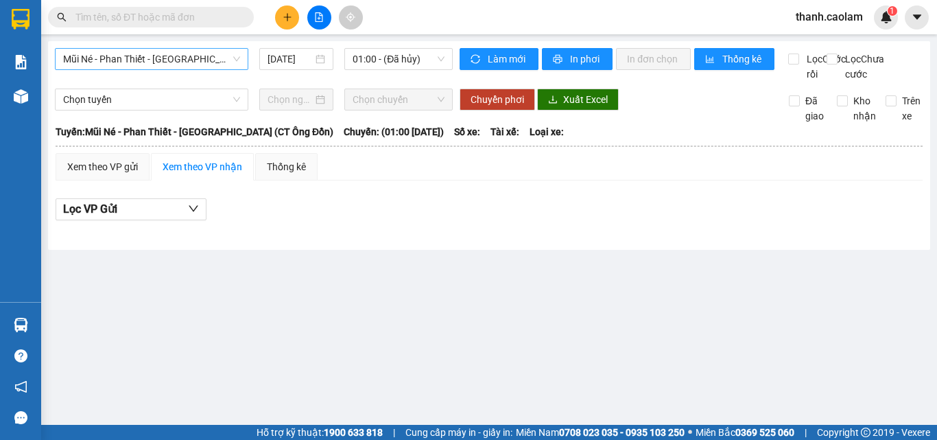
click at [158, 60] on span "Mũi Né - Phan Thiết - Sài Gòn (CT Ông Đồn)" at bounding box center [151, 59] width 177 height 21
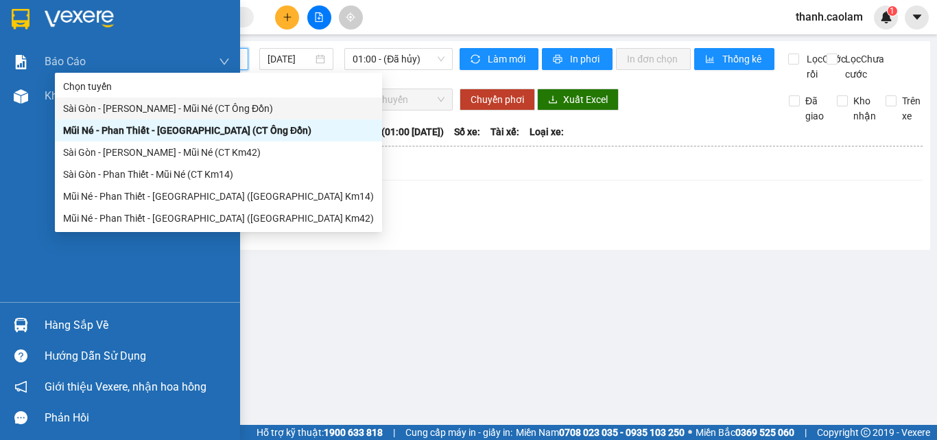
click at [48, 15] on img at bounding box center [79, 19] width 69 height 21
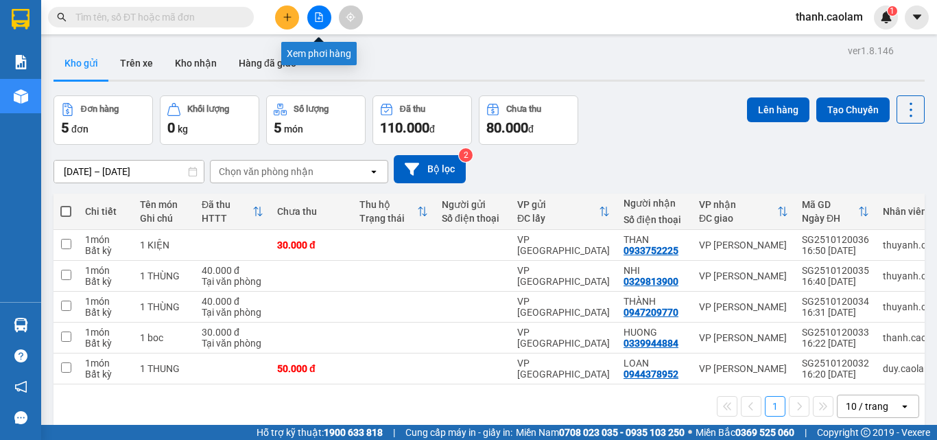
drag, startPoint x: 316, startPoint y: 21, endPoint x: 307, endPoint y: 29, distance: 12.1
click at [316, 21] on icon "file-add" at bounding box center [319, 17] width 10 height 10
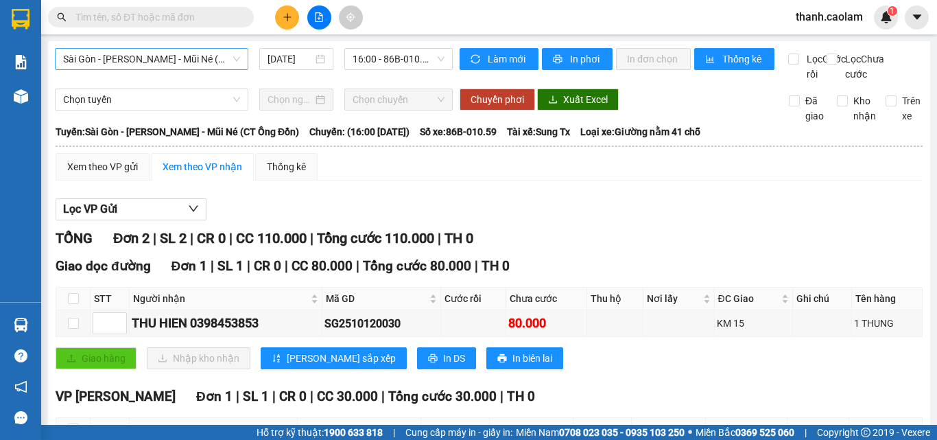
click at [180, 58] on span "Sài Gòn - Phan Thiết - Mũi Né (CT Ông Đồn)" at bounding box center [151, 59] width 177 height 21
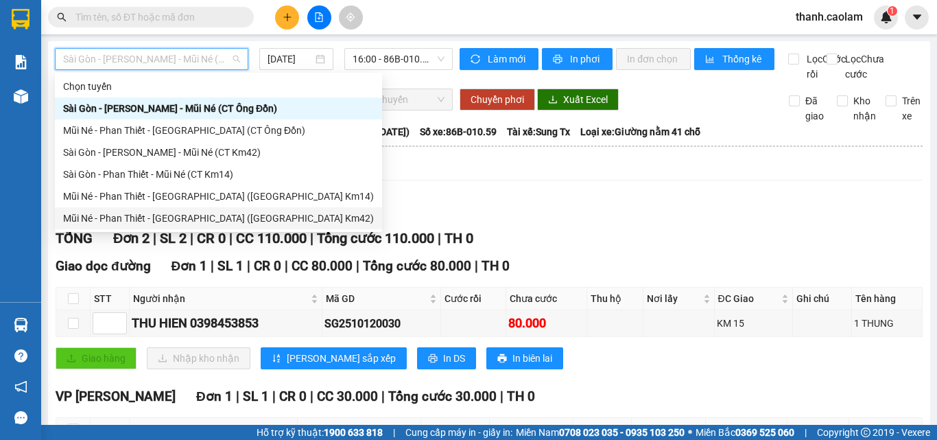
click at [316, 207] on div "Lọc VP Gửi TỔNG Đơn 2 | SL 2 | CR 0 | CC 110.000 | Tổng cước 110.000 | TH 0 Gi…" at bounding box center [489, 353] width 867 height 325
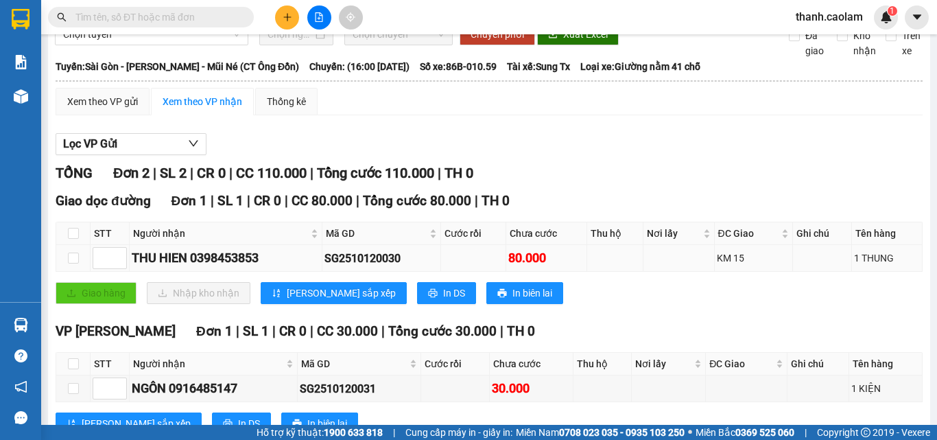
scroll to position [128, 0]
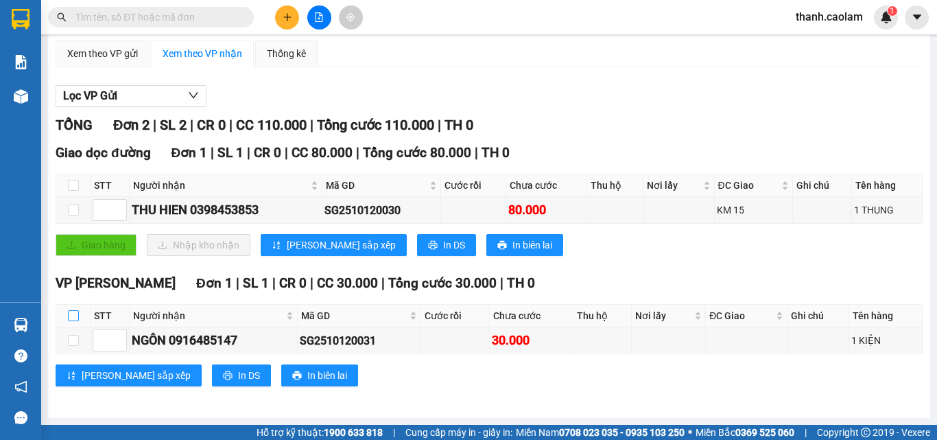
click at [78, 316] on input "checkbox" at bounding box center [73, 315] width 11 height 11
checkbox input "true"
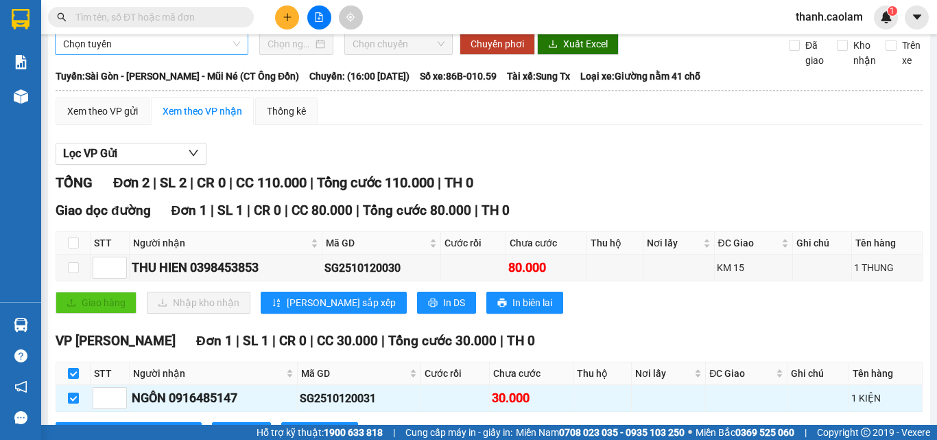
scroll to position [0, 0]
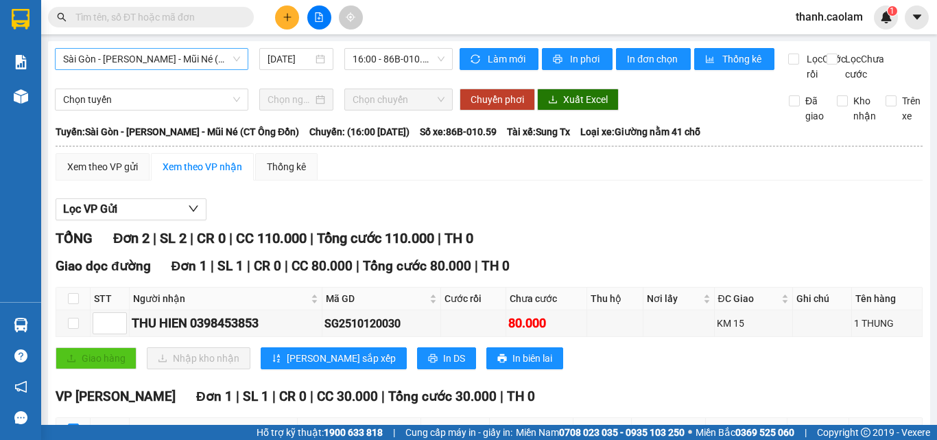
click at [143, 62] on span "Sài Gòn - Phan Thiết - Mũi Né (CT Ông Đồn)" at bounding box center [151, 59] width 177 height 21
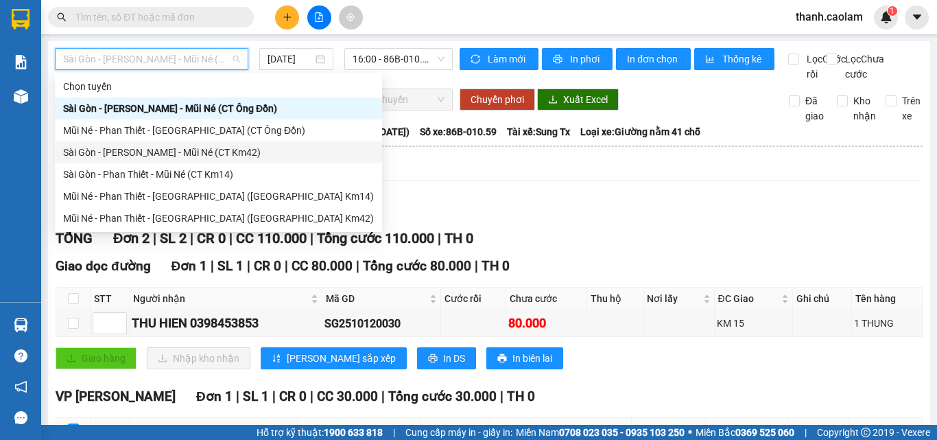
drag, startPoint x: 207, startPoint y: 154, endPoint x: 204, endPoint y: 134, distance: 20.8
click at [208, 154] on div "Sài Gòn - Phan Thiết - Mũi Né (CT Km42)" at bounding box center [218, 152] width 311 height 15
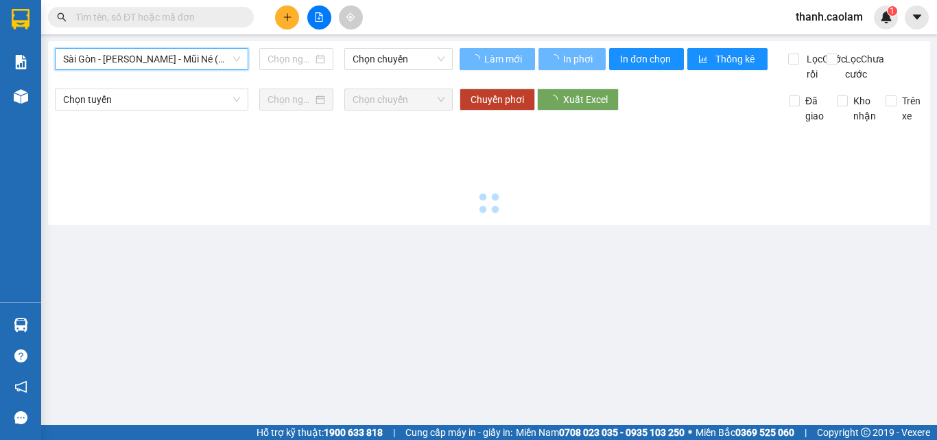
type input "12/10/2025"
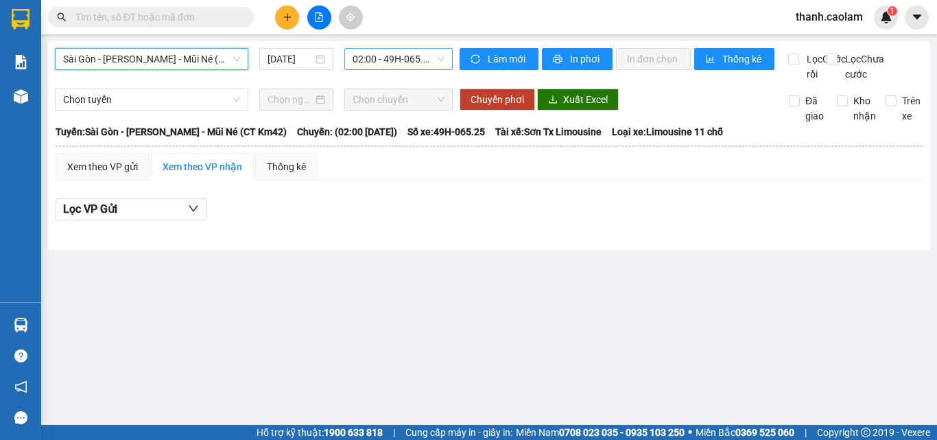
click at [386, 60] on span "02:00 - 49H-065.25" at bounding box center [399, 59] width 92 height 21
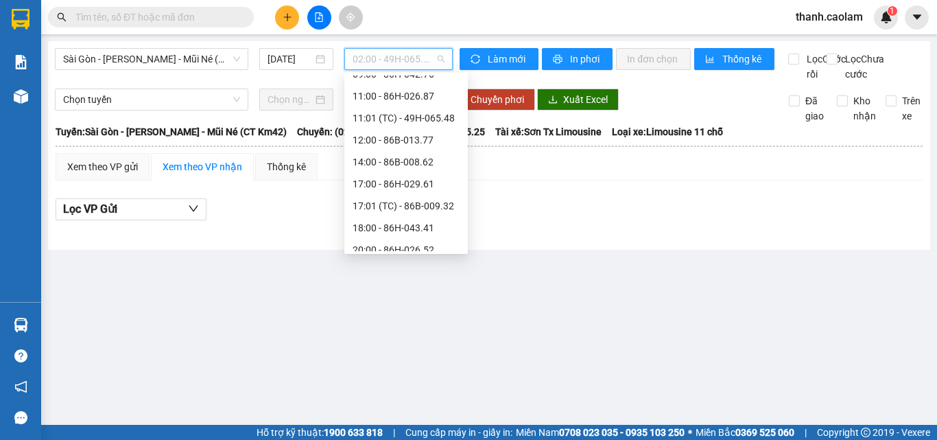
scroll to position [132, 0]
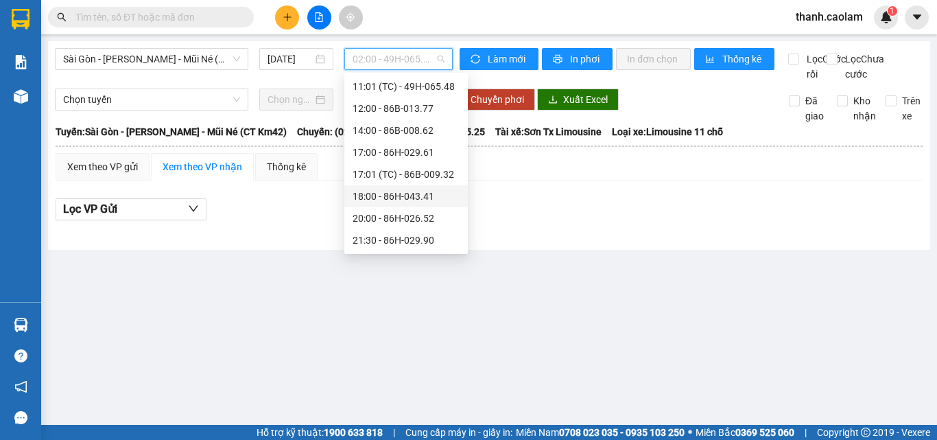
click at [387, 198] on div "18:00 - 86H-043.41" at bounding box center [406, 196] width 107 height 15
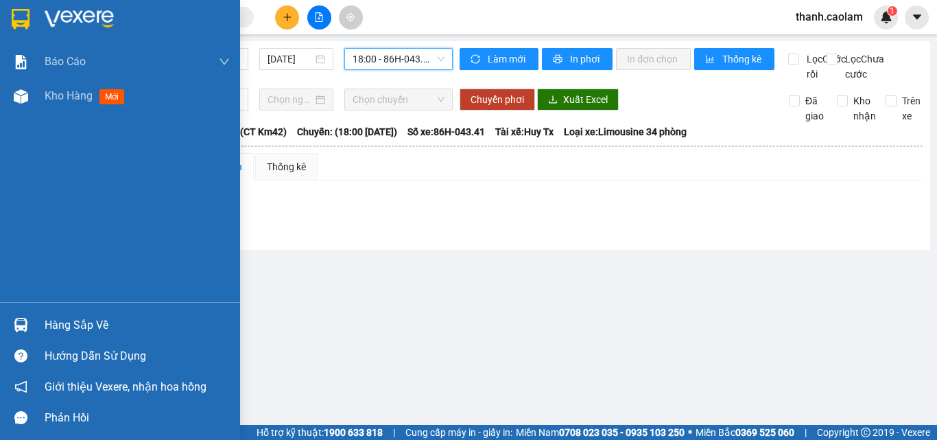
click at [41, 14] on div at bounding box center [120, 22] width 240 height 45
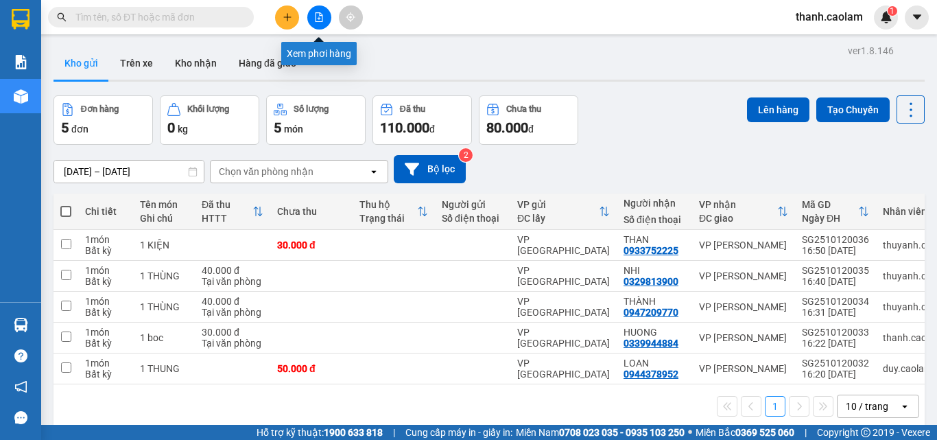
click at [316, 11] on button at bounding box center [319, 17] width 24 height 24
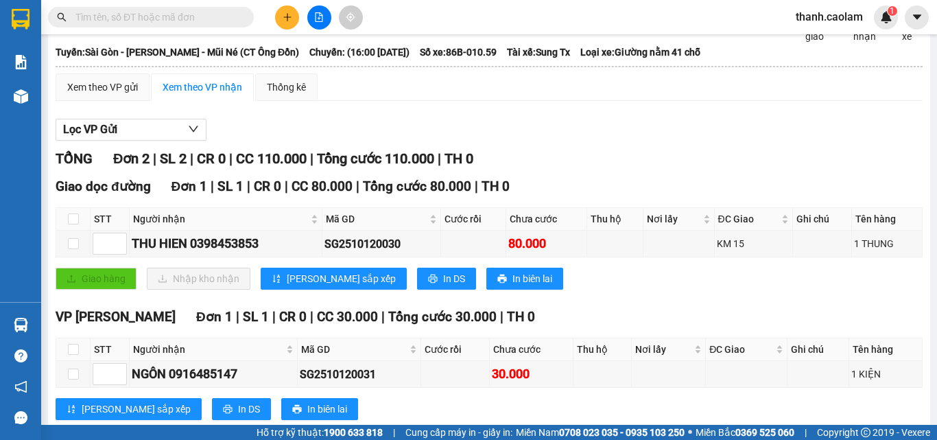
scroll to position [128, 0]
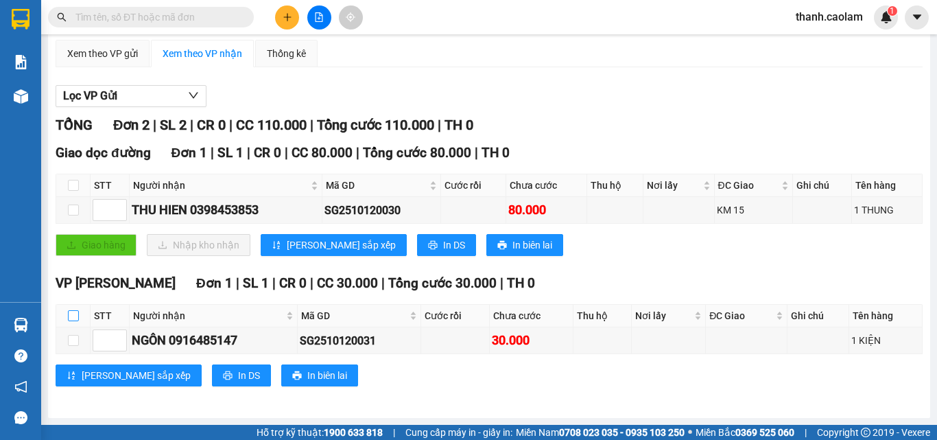
click at [69, 316] on input "checkbox" at bounding box center [73, 315] width 11 height 11
checkbox input "true"
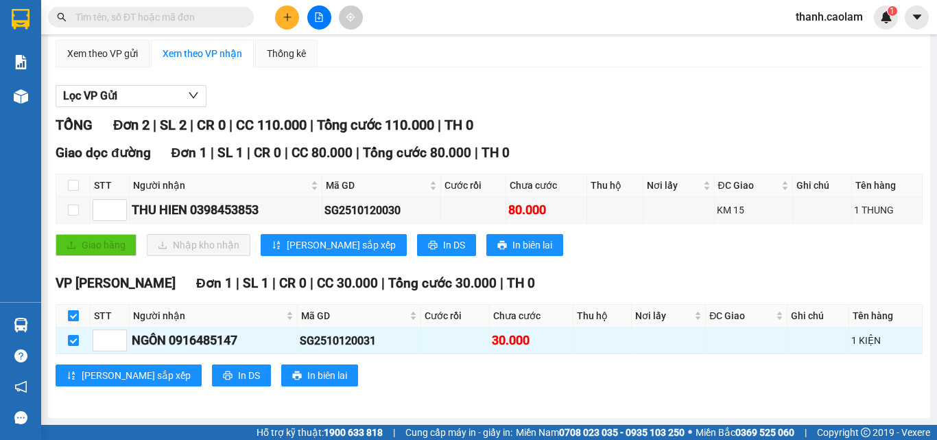
click at [73, 314] on input "checkbox" at bounding box center [73, 315] width 11 height 11
checkbox input "false"
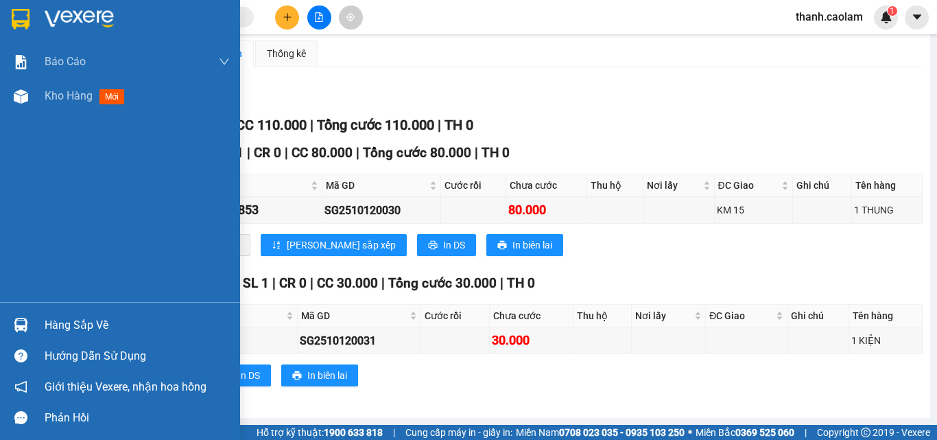
click at [56, 14] on img at bounding box center [79, 19] width 69 height 21
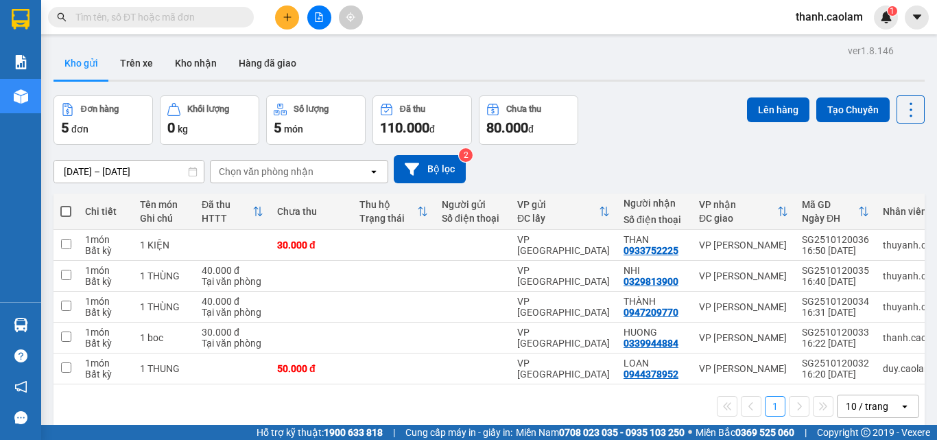
click at [87, 65] on button "Kho gửi" at bounding box center [82, 63] width 56 height 33
click at [69, 214] on span at bounding box center [65, 211] width 11 height 11
click at [66, 204] on input "checkbox" at bounding box center [66, 204] width 0 height 0
checkbox input "true"
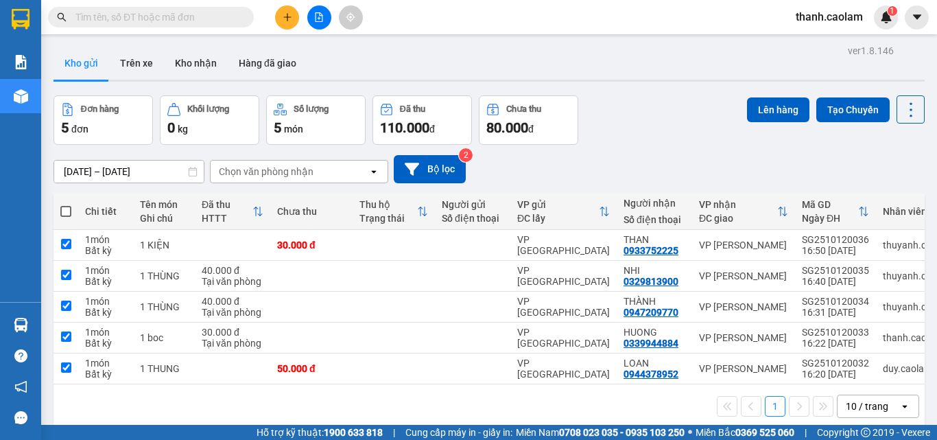
checkbox input "true"
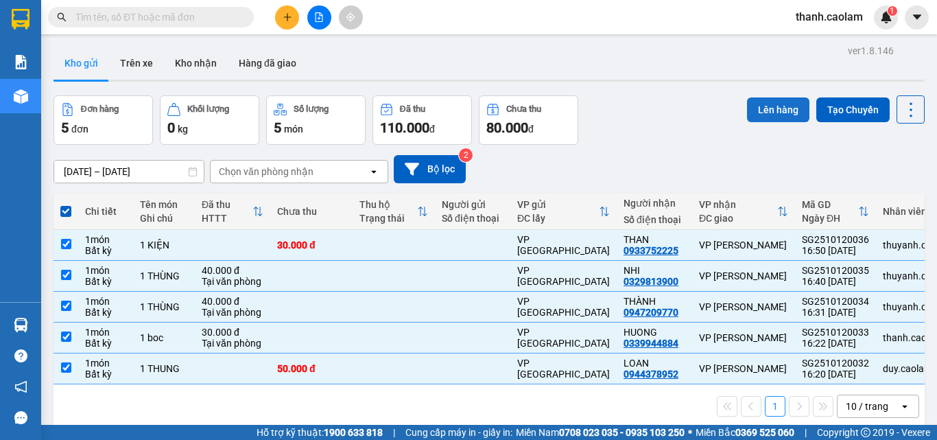
click at [767, 114] on button "Lên hàng" at bounding box center [778, 109] width 62 height 25
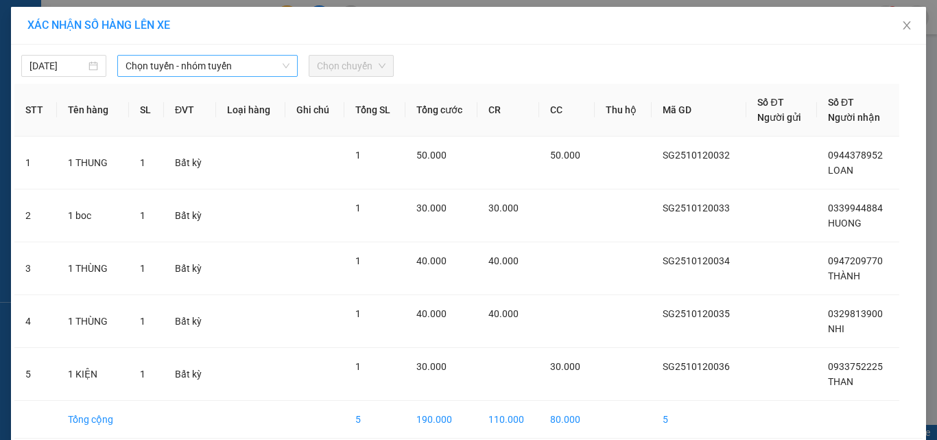
click at [180, 65] on span "Chọn tuyến - nhóm tuyến" at bounding box center [208, 66] width 164 height 21
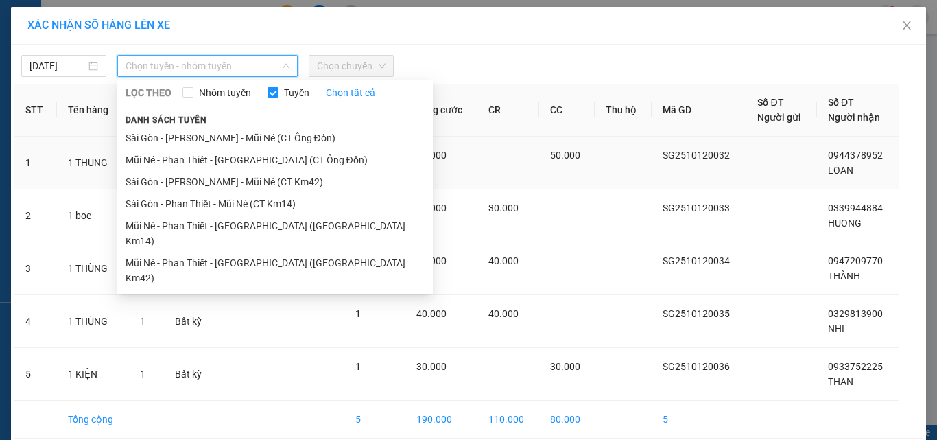
click at [295, 184] on li "Sài Gòn - Phan Thiết - Mũi Né (CT Km42)" at bounding box center [275, 182] width 316 height 22
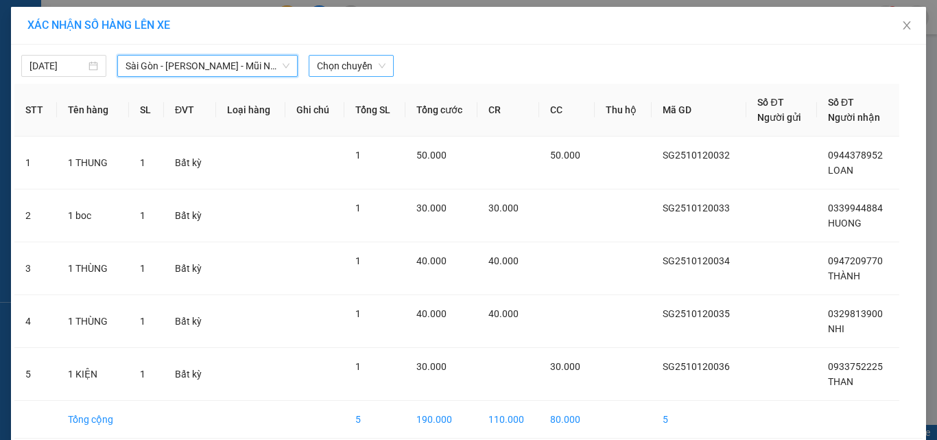
click at [344, 72] on span "Chọn chuyến" at bounding box center [351, 66] width 69 height 21
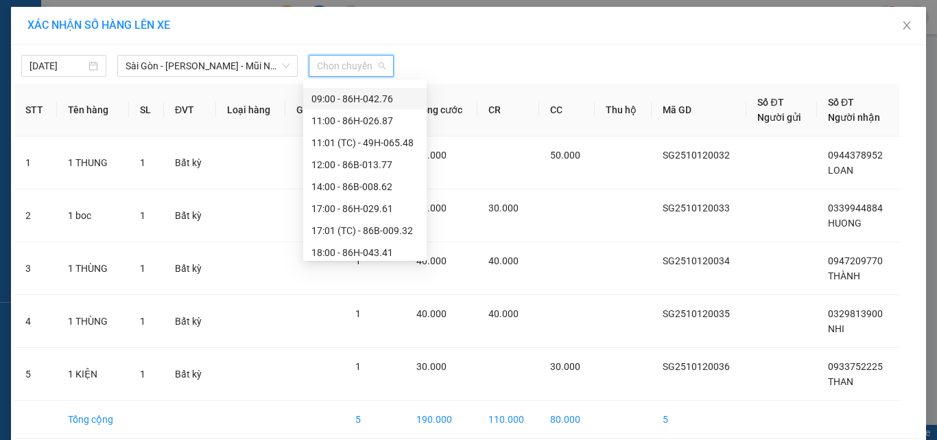
scroll to position [132, 0]
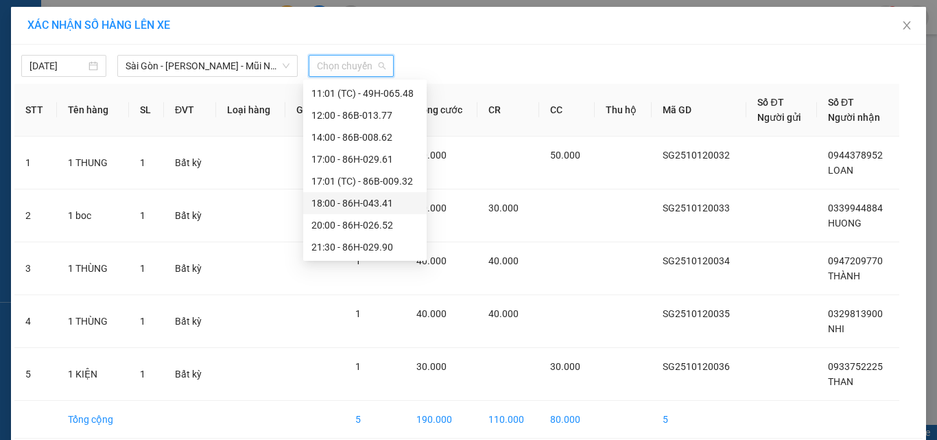
click at [364, 198] on div "18:00 - 86H-043.41" at bounding box center [365, 203] width 107 height 15
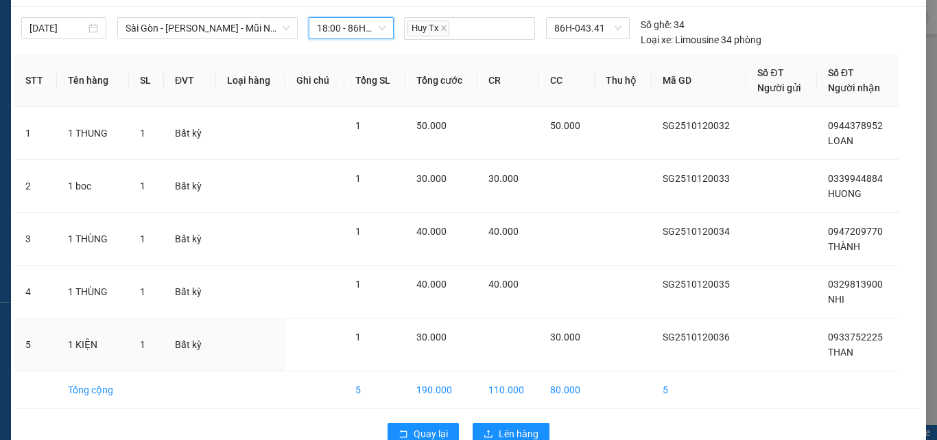
scroll to position [69, 0]
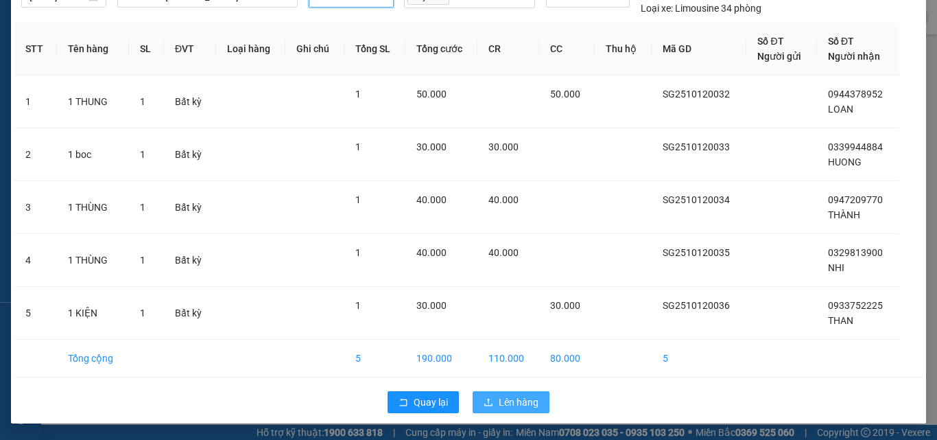
click at [521, 401] on span "Lên hàng" at bounding box center [519, 402] width 40 height 15
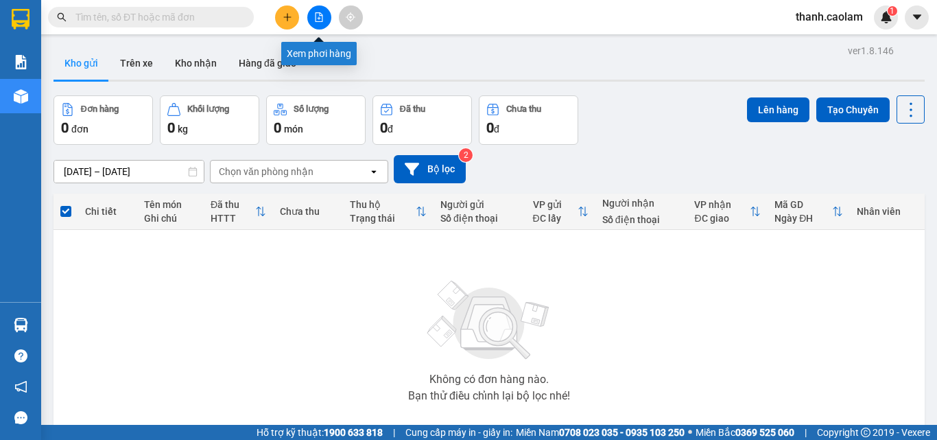
click at [320, 12] on button at bounding box center [319, 17] width 24 height 24
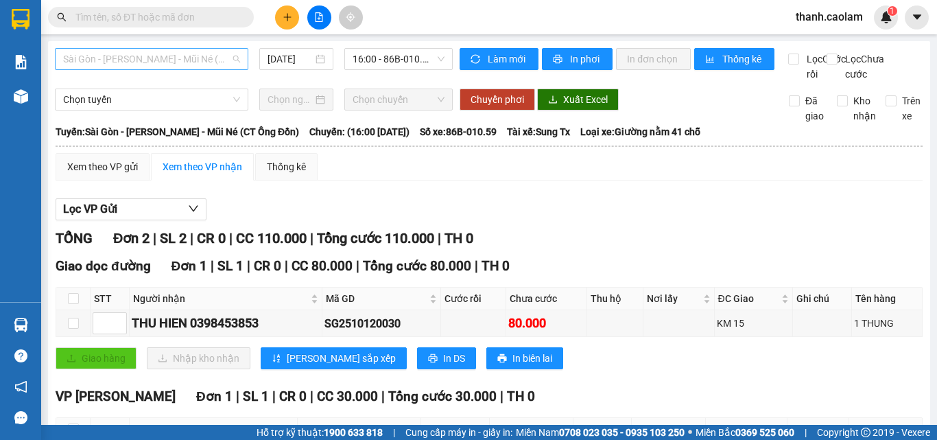
click at [220, 55] on span "Sài Gòn - Phan Thiết - Mũi Né (CT Ông Đồn)" at bounding box center [151, 59] width 177 height 21
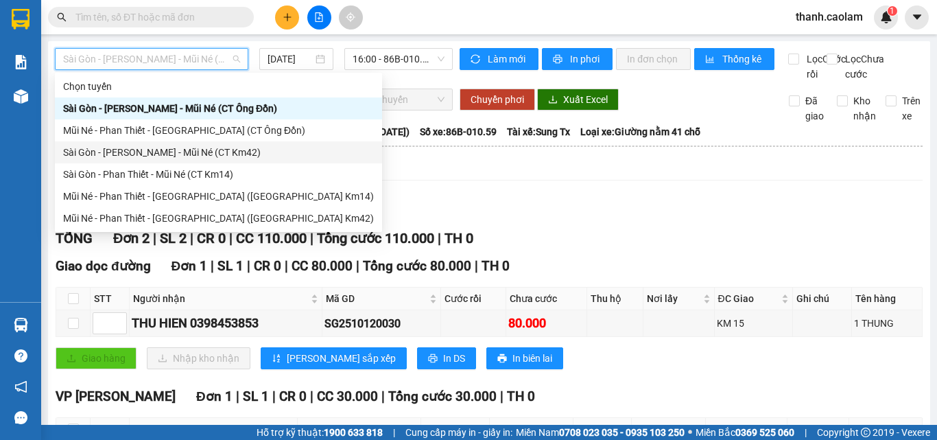
click at [231, 153] on div "Sài Gòn - Phan Thiết - Mũi Né (CT Km42)" at bounding box center [218, 152] width 311 height 15
type input "12/10/2025"
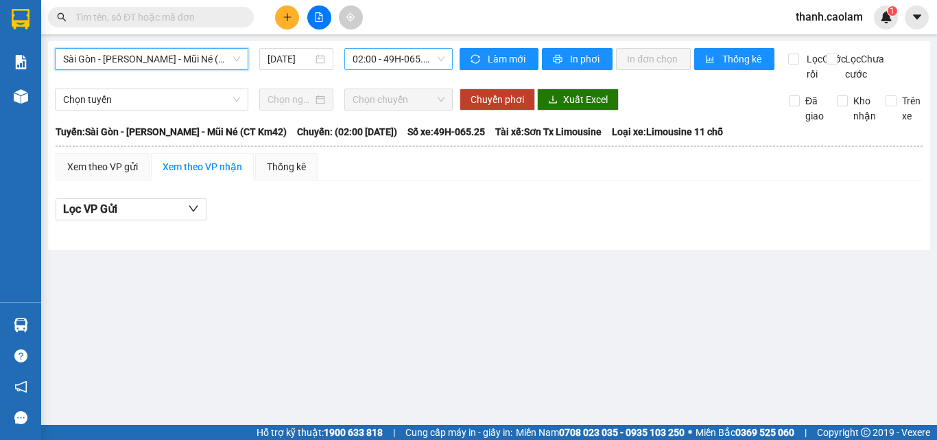
click at [375, 58] on span "02:00 - 49H-065.25" at bounding box center [399, 59] width 92 height 21
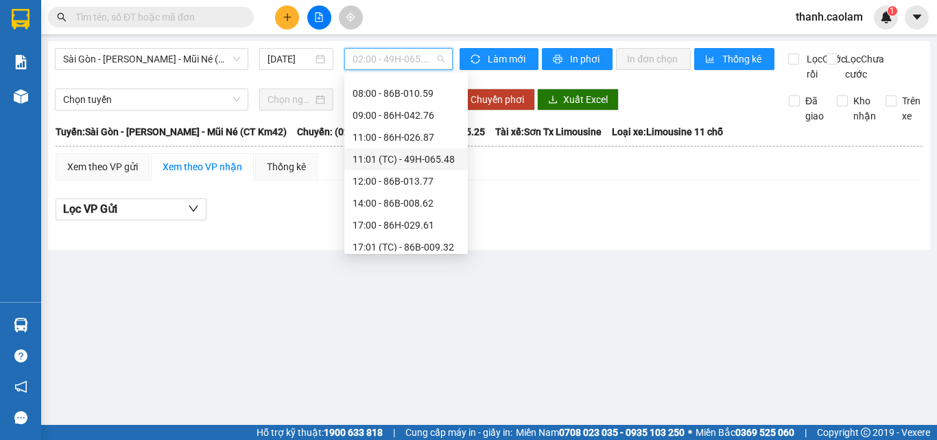
scroll to position [132, 0]
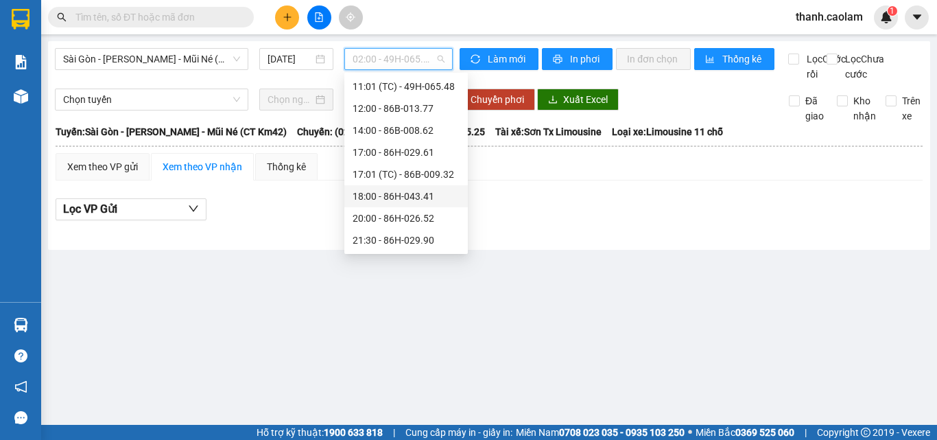
click at [401, 196] on div "18:00 - 86H-043.41" at bounding box center [406, 196] width 107 height 15
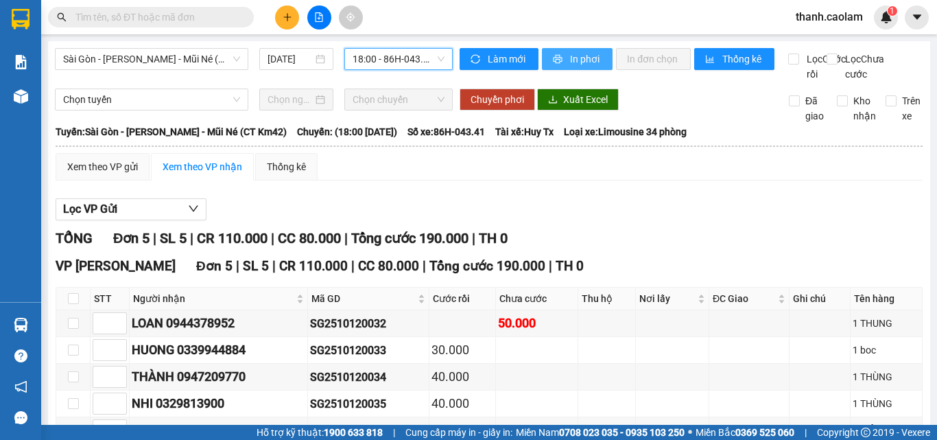
click at [561, 57] on button "In phơi" at bounding box center [577, 59] width 71 height 22
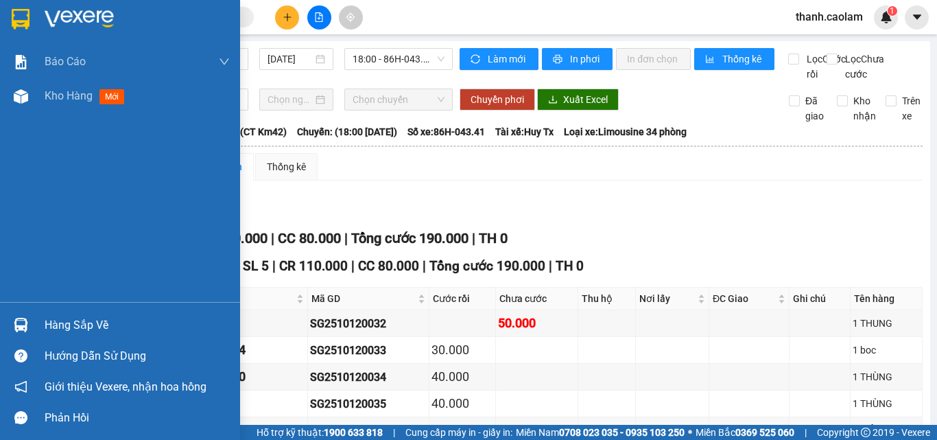
click at [30, 13] on img at bounding box center [21, 19] width 18 height 21
